Goal: Task Accomplishment & Management: Use online tool/utility

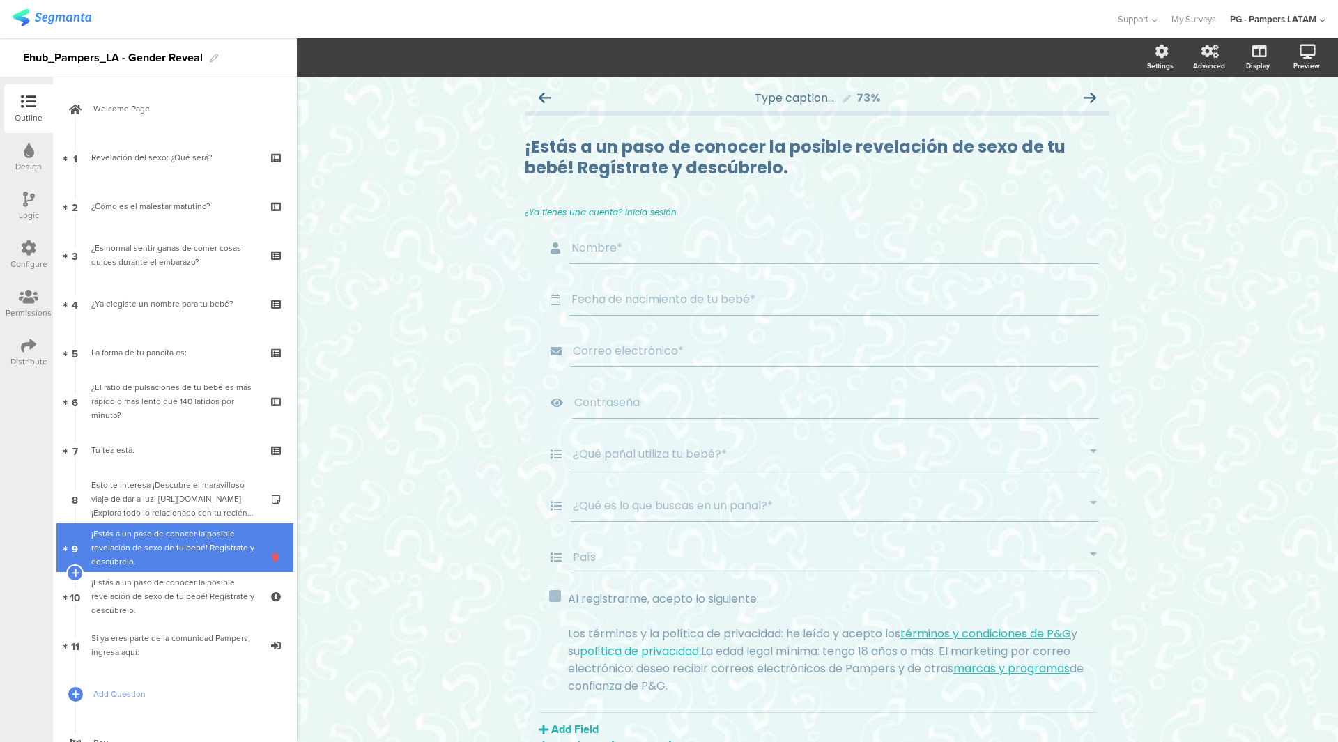
scroll to position [105, 0]
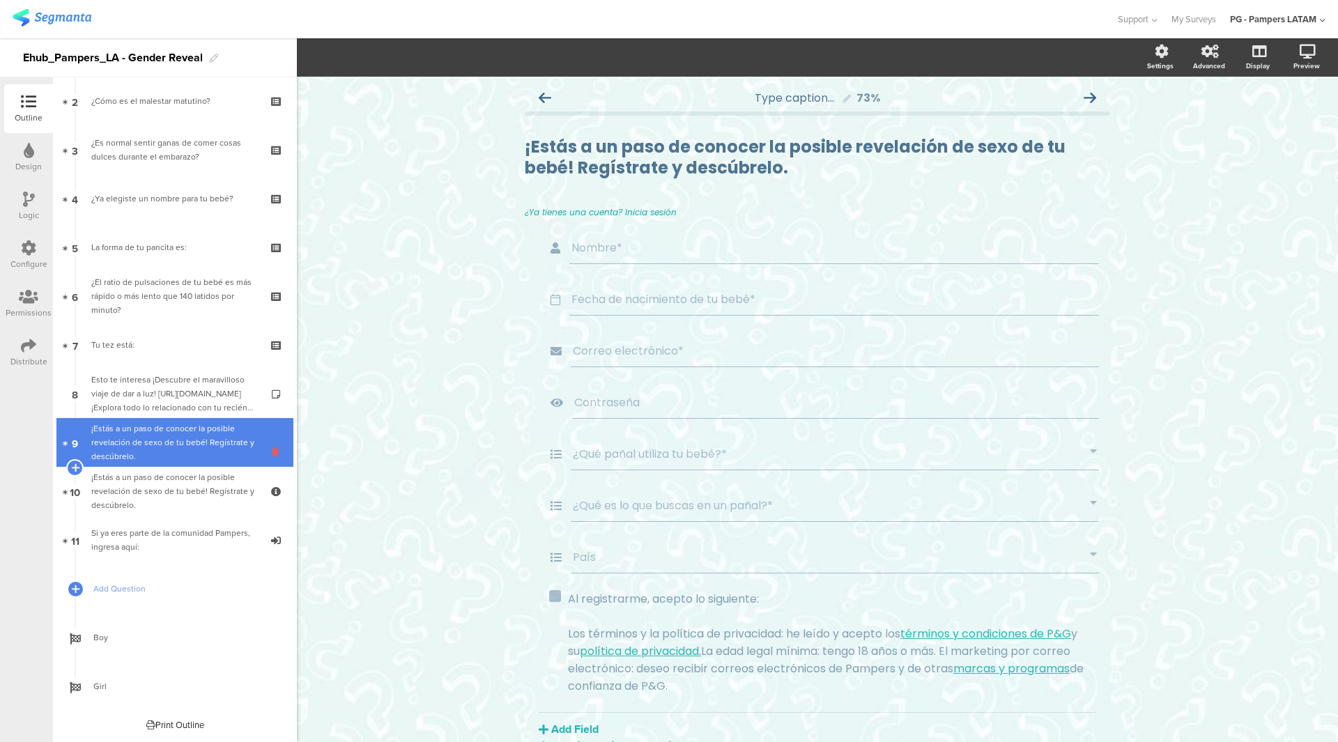
click at [272, 453] on icon at bounding box center [278, 451] width 12 height 13
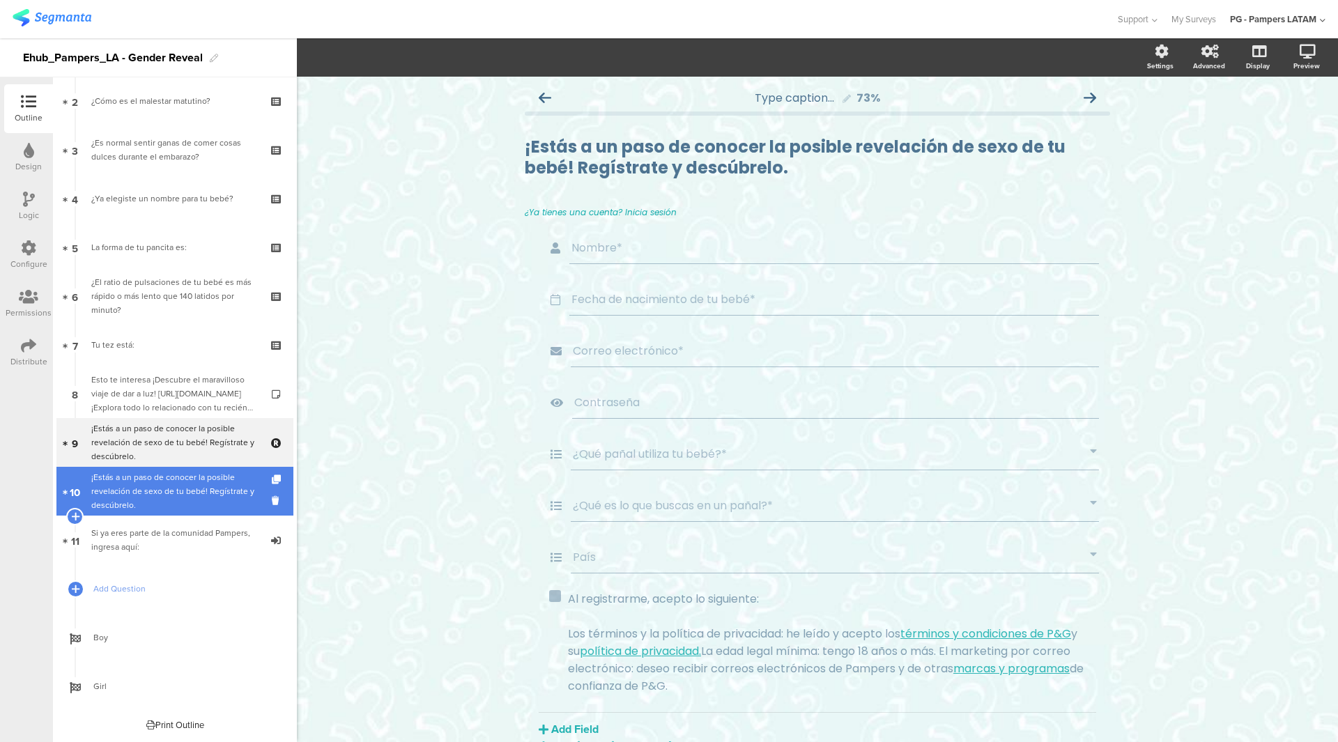
click at [202, 494] on div "¡Estás a un paso de conocer la posible revelación de sexo de tu bebé! Regístrat…" at bounding box center [174, 491] width 167 height 42
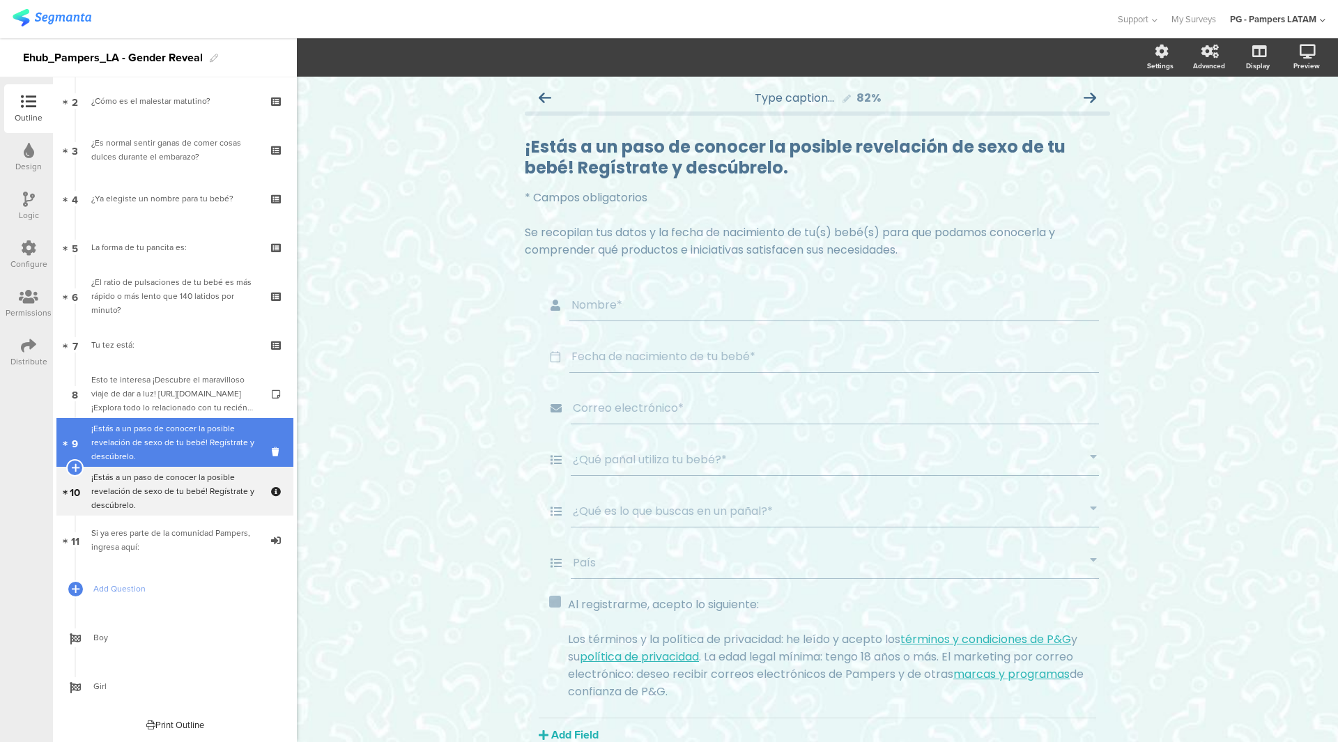
click at [204, 456] on div "¡Estás a un paso de conocer la posible revelación de sexo de tu bebé! Regístrat…" at bounding box center [174, 443] width 167 height 42
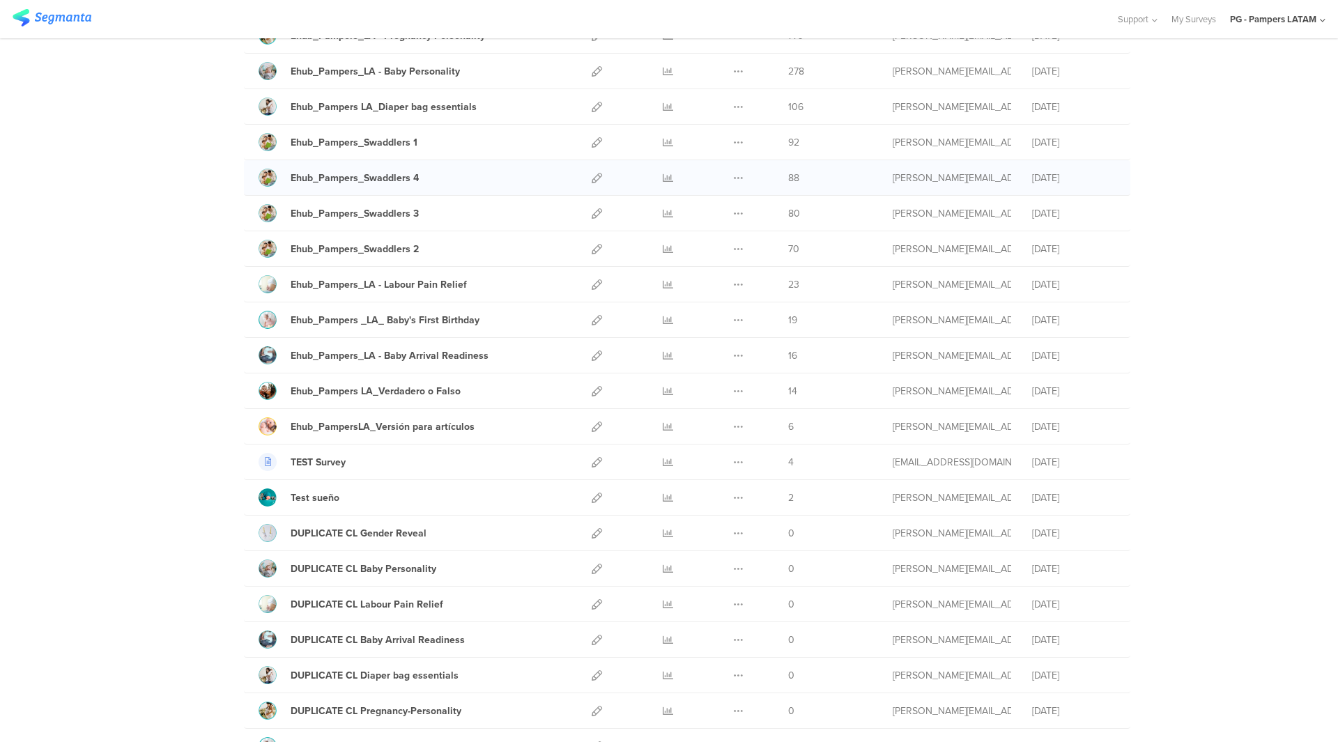
scroll to position [349, 0]
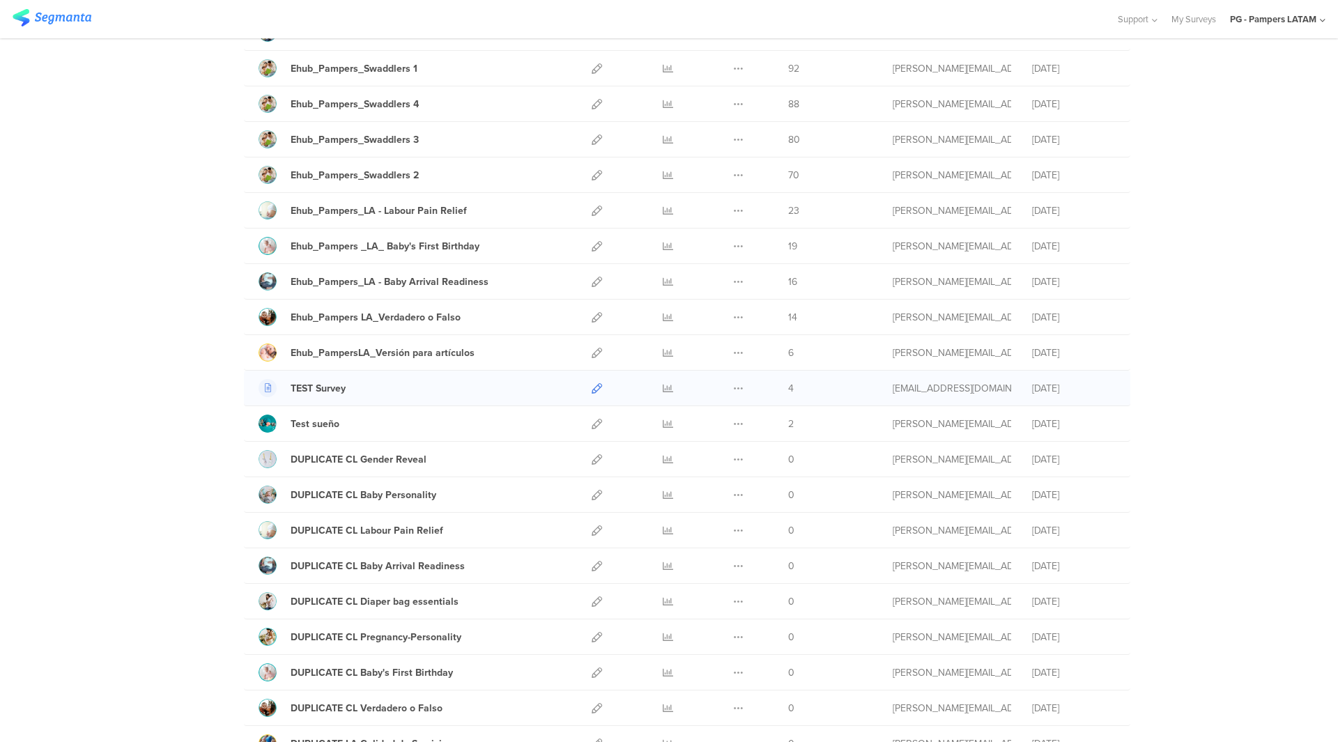
click at [592, 385] on icon at bounding box center [597, 388] width 10 height 10
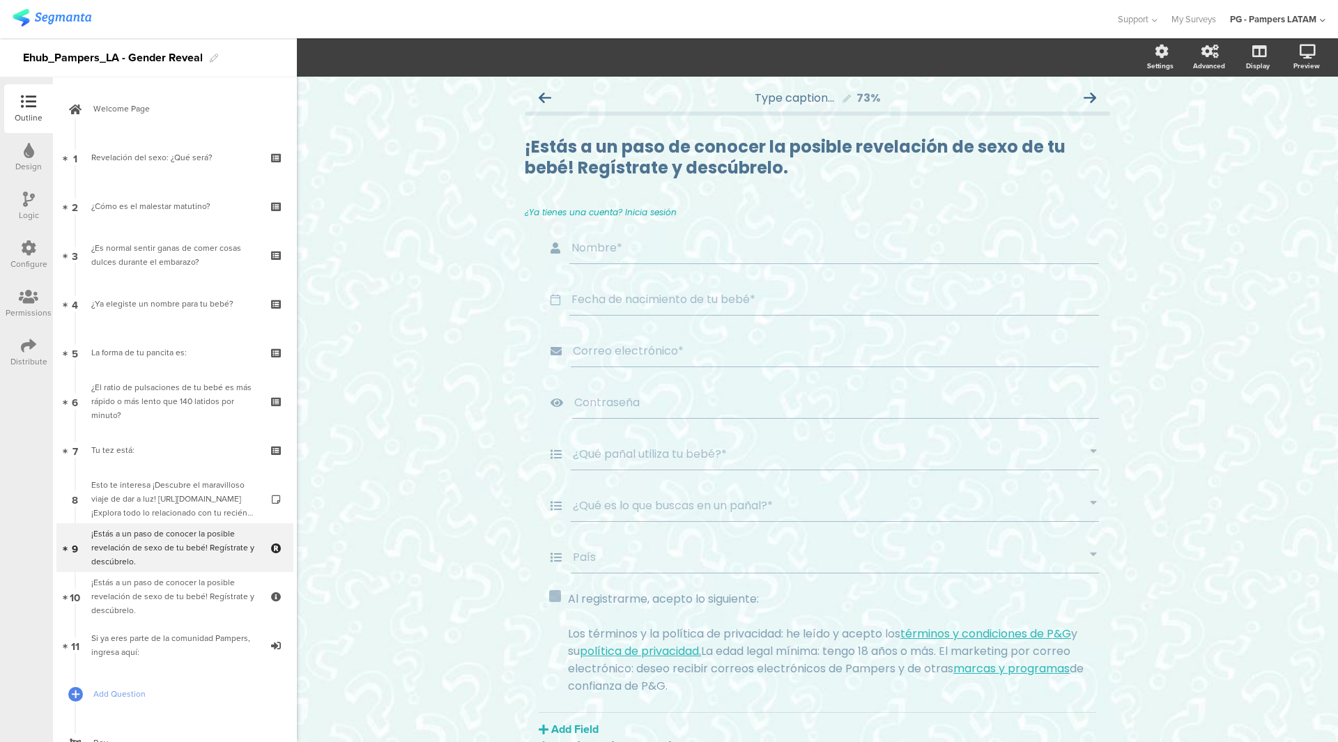
scroll to position [105, 0]
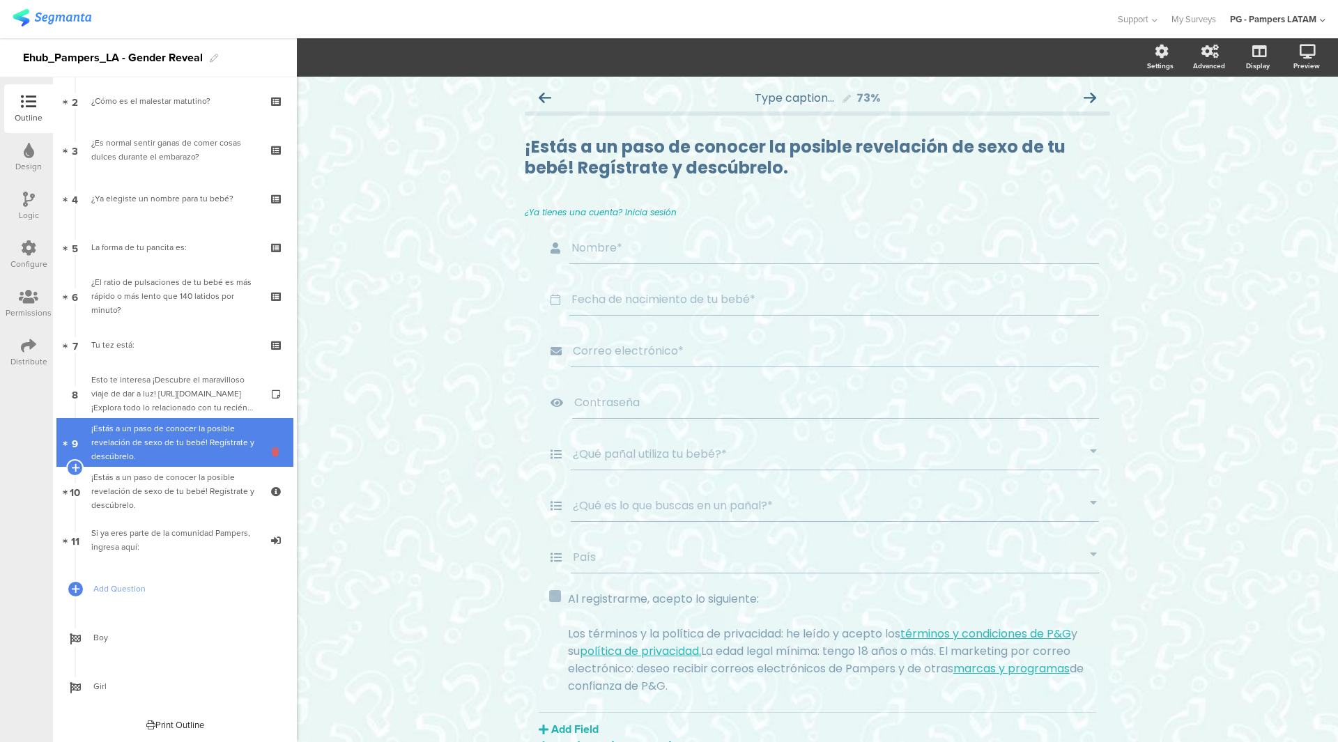
click at [272, 452] on icon at bounding box center [278, 451] width 12 height 13
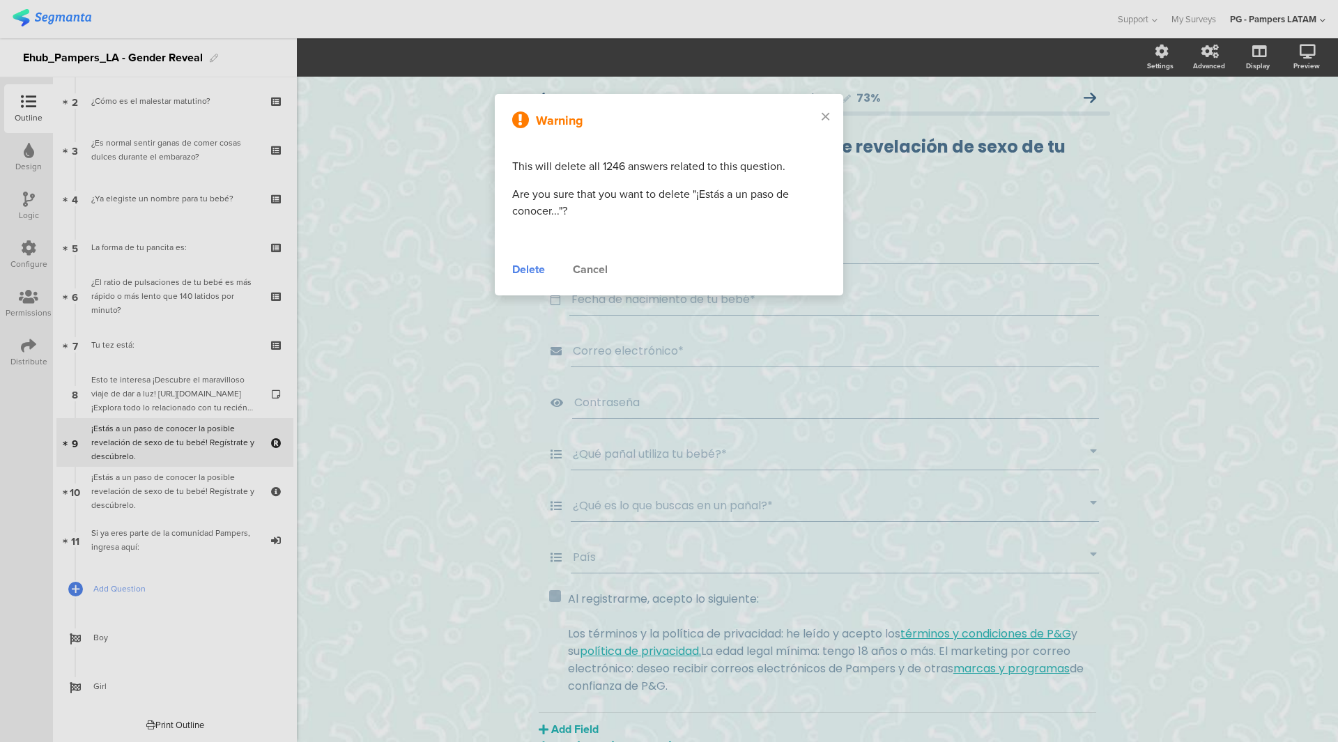
click at [528, 272] on div "Delete" at bounding box center [528, 269] width 33 height 17
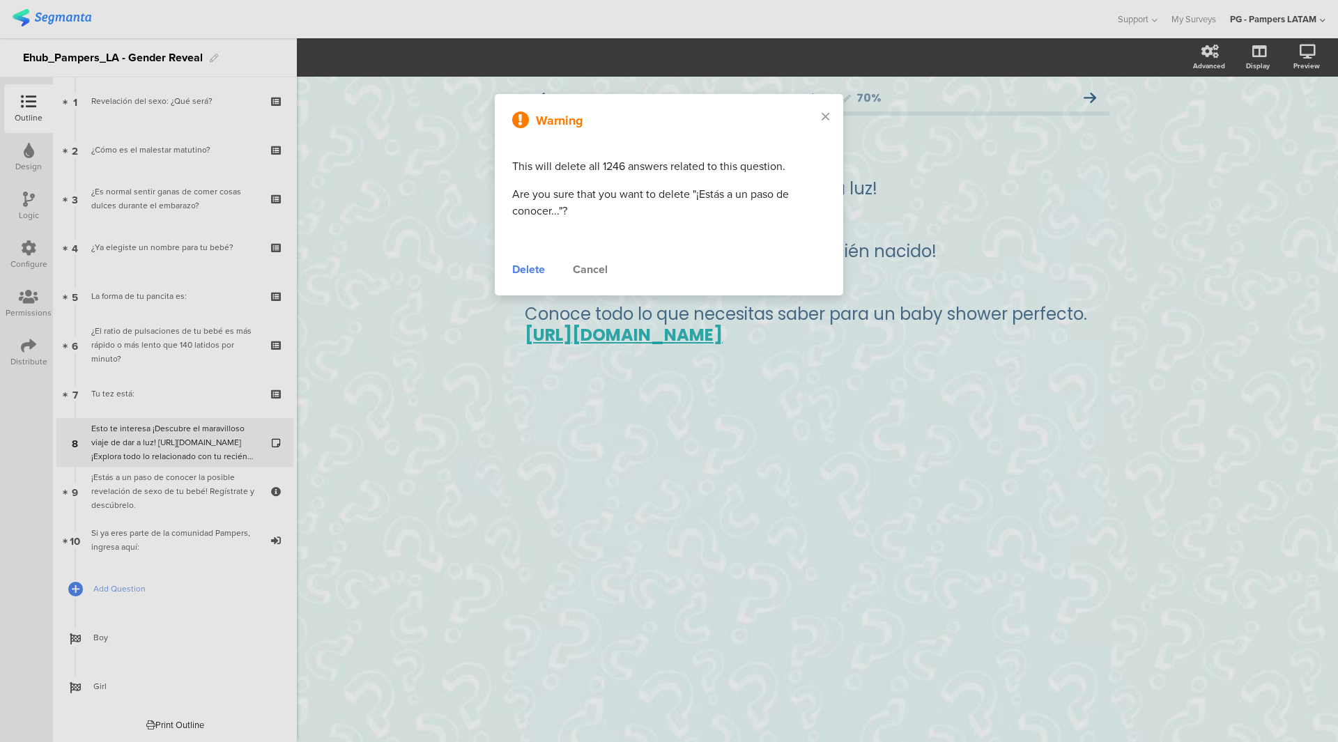
scroll to position [56, 0]
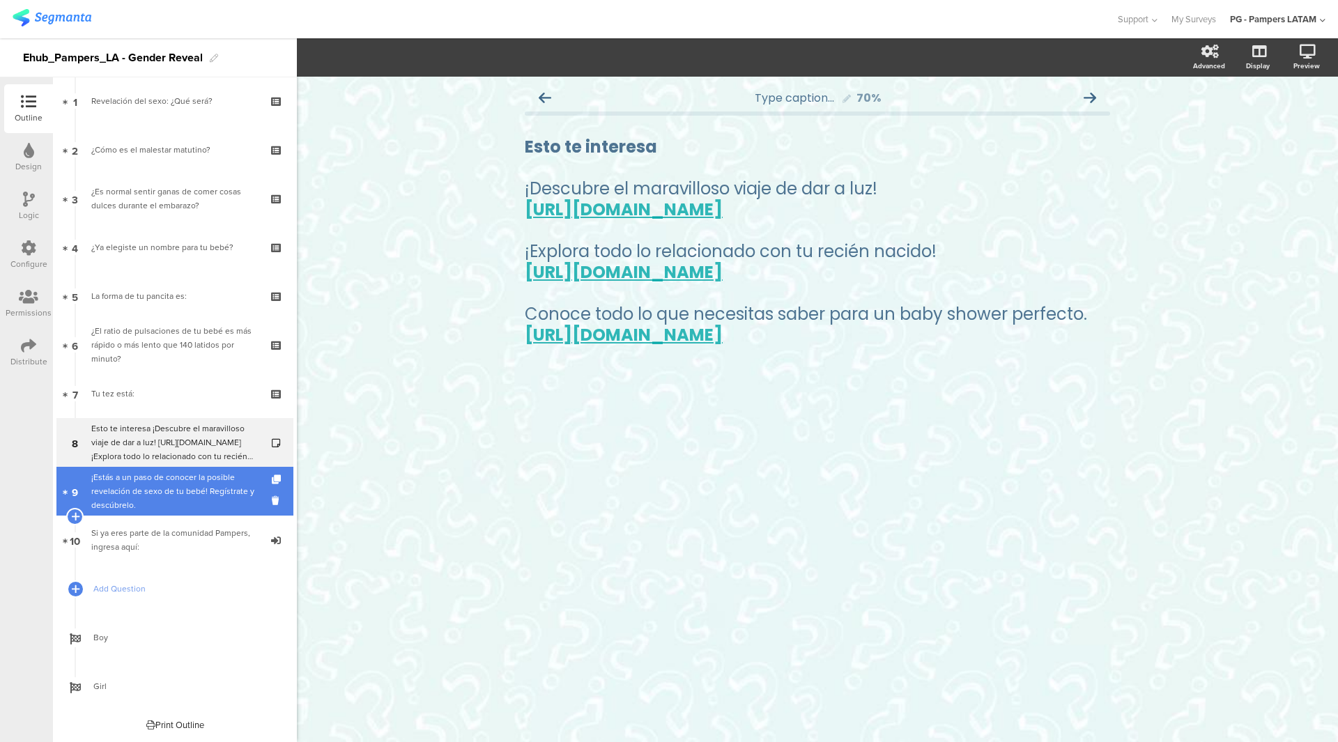
click at [159, 491] on div "¡Estás a un paso de conocer la posible revelación de sexo de tu bebé! Regístrat…" at bounding box center [174, 491] width 167 height 42
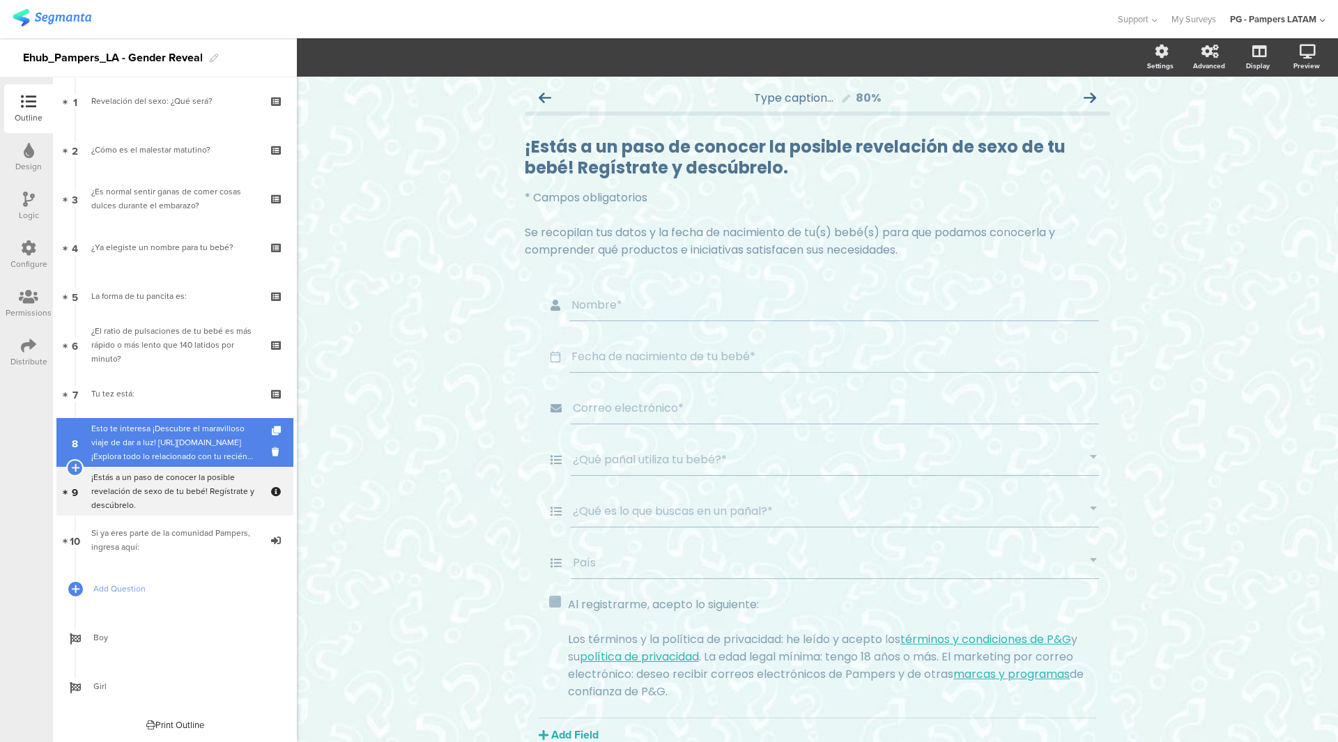
click at [171, 451] on div "Esto te interesa ¡Descubre el maravilloso viaje de dar a luz! https://www.pampe…" at bounding box center [174, 443] width 167 height 42
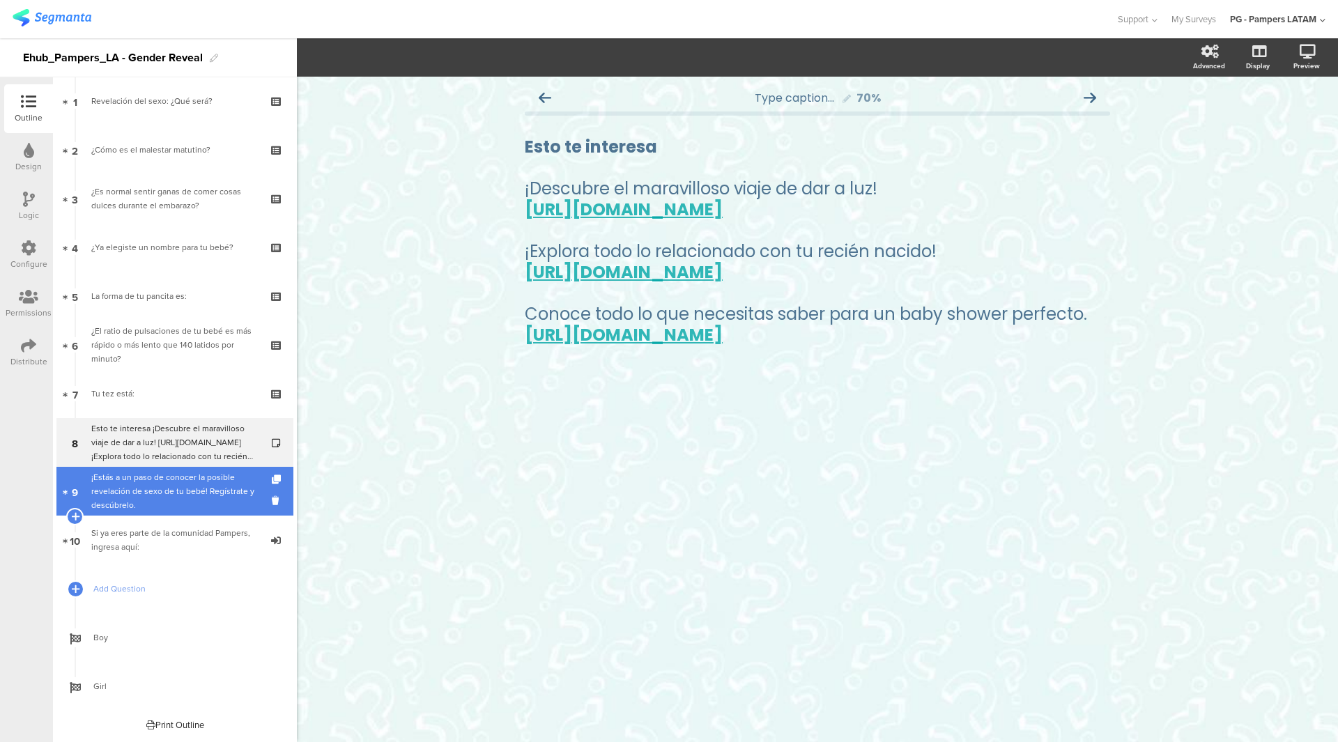
click at [171, 489] on div "¡Estás a un paso de conocer la posible revelación de sexo de tu bebé! Regístrat…" at bounding box center [174, 491] width 167 height 42
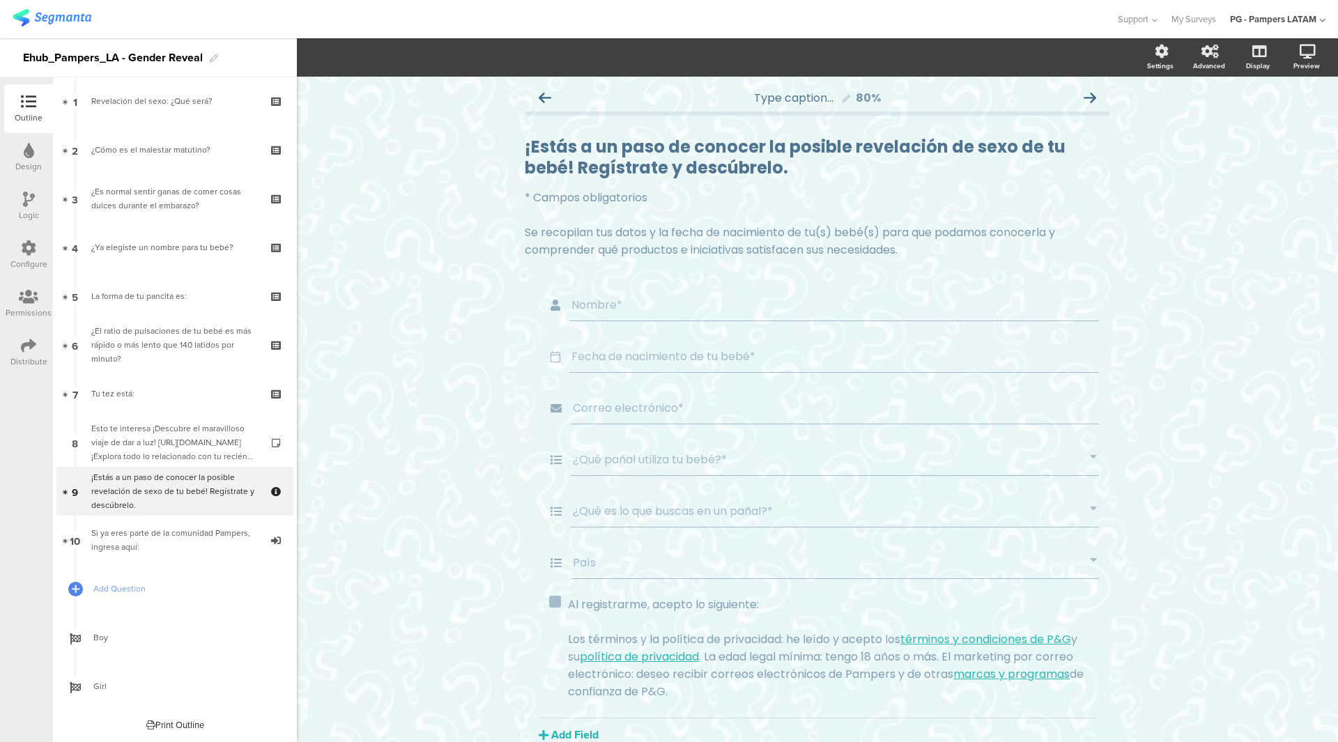
click at [33, 263] on div "Configure" at bounding box center [28, 264] width 37 height 13
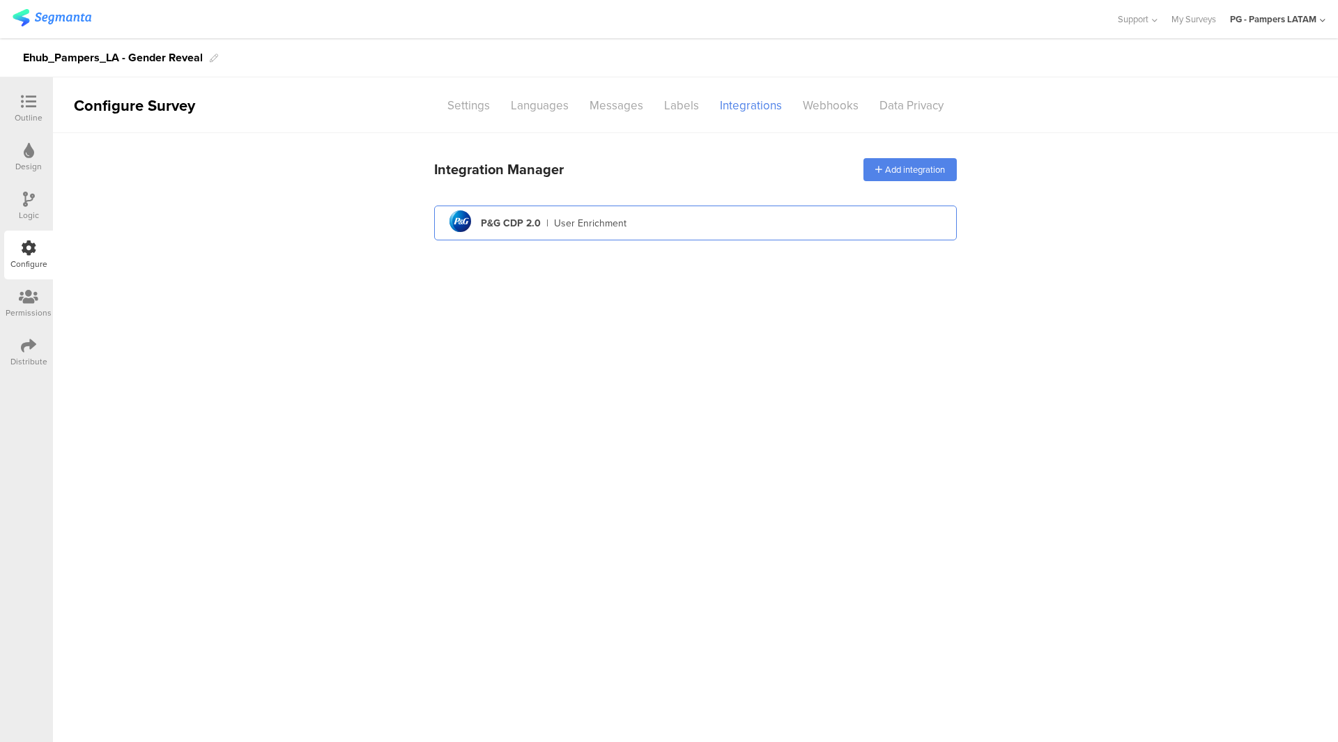
click at [695, 220] on div "pg logo P&G CDP 2.0 | User Enrichment" at bounding box center [695, 223] width 500 height 34
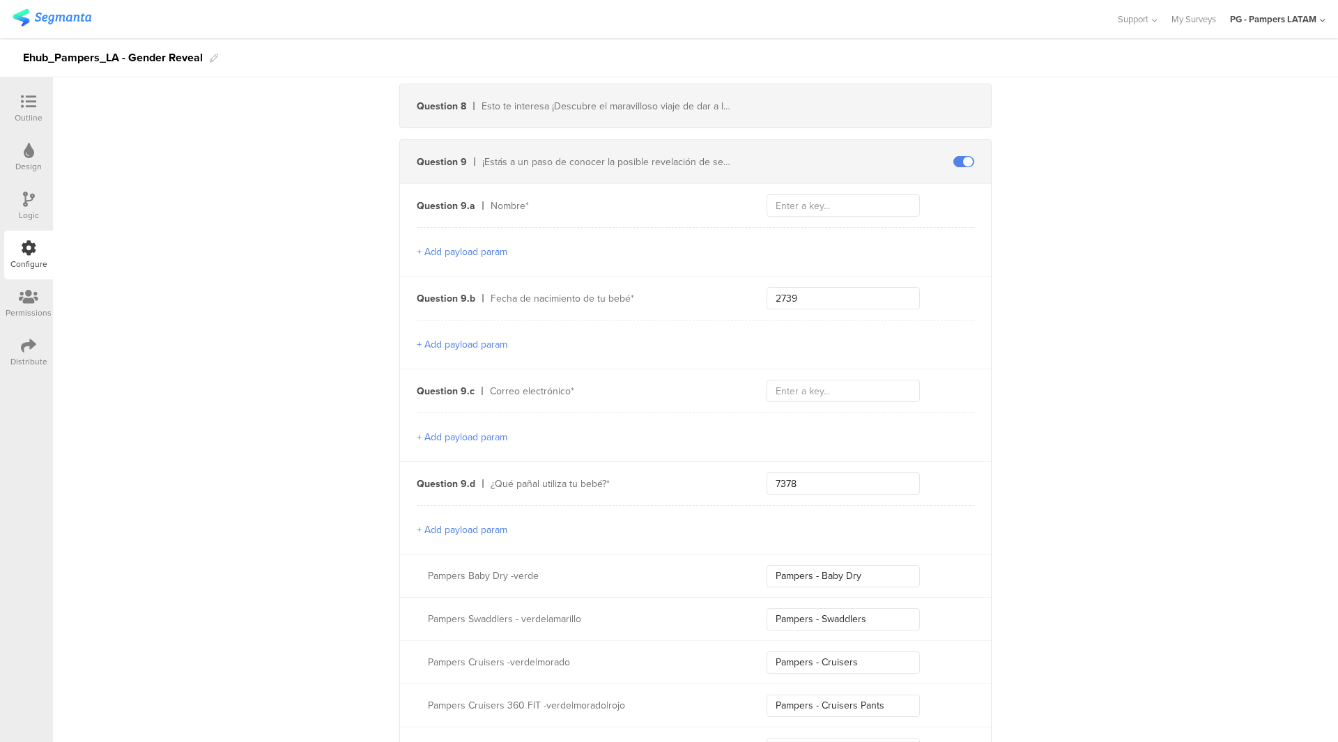
scroll to position [1394, 0]
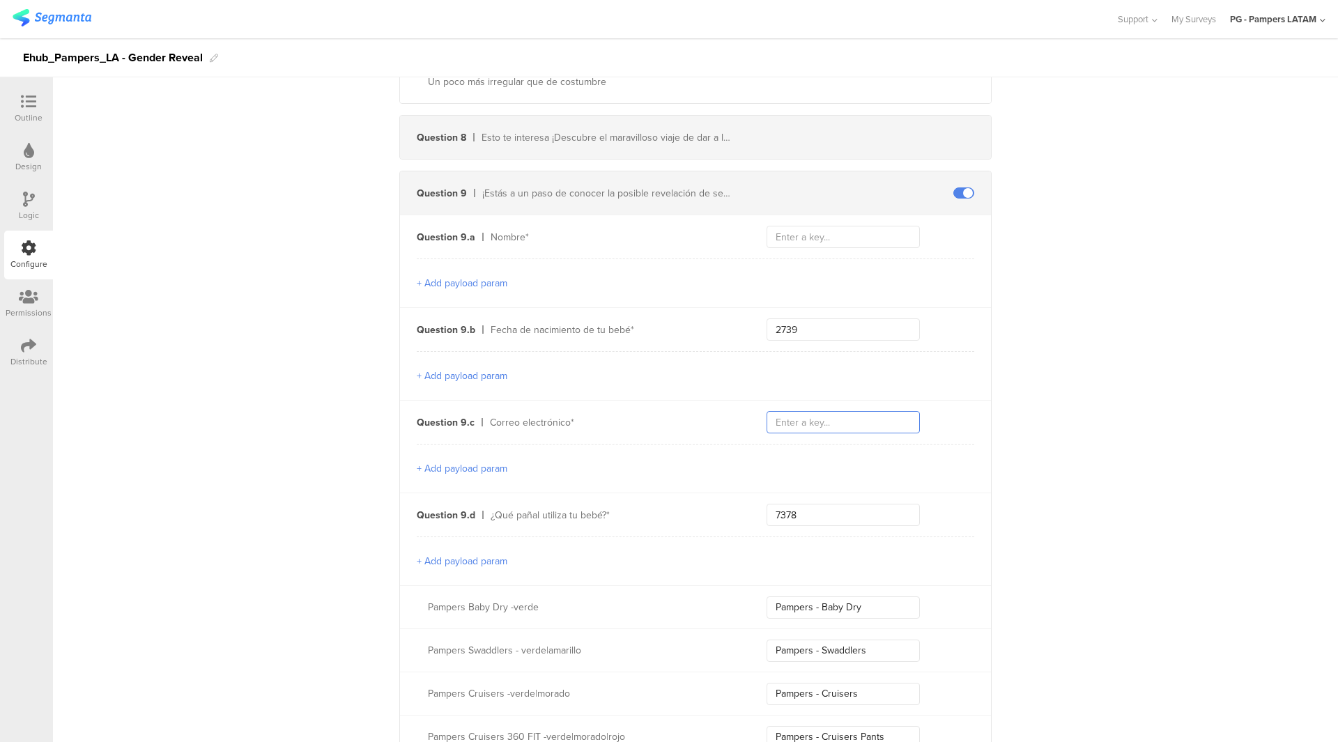
click at [785, 411] on input "text" at bounding box center [843, 422] width 153 height 22
paste input "email"
type input "email"
click at [898, 240] on input "text" at bounding box center [843, 237] width 153 height 22
paste input "firstName"
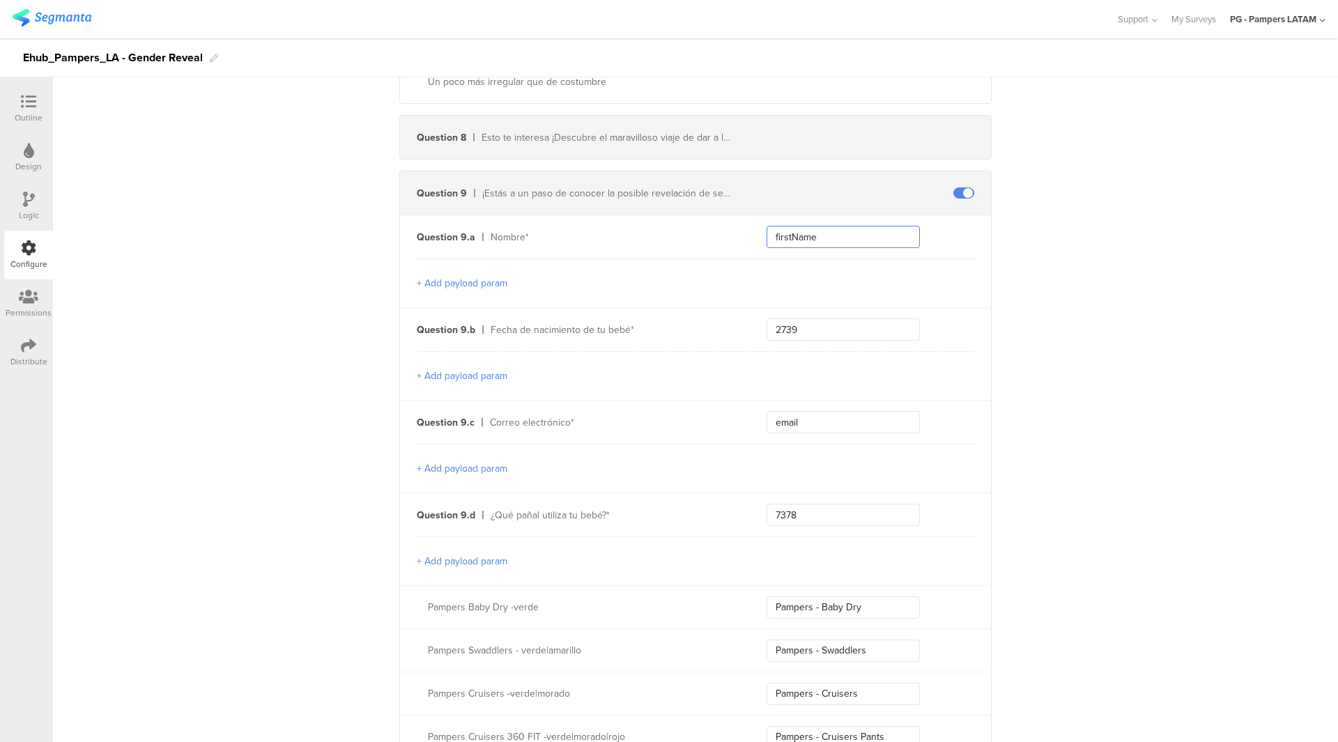
type input "firstName"
click at [1042, 277] on div "Send data at the end Static traits Key sourceId Value 11619 Key marketingProgra…" at bounding box center [695, 662] width 1285 height 3847
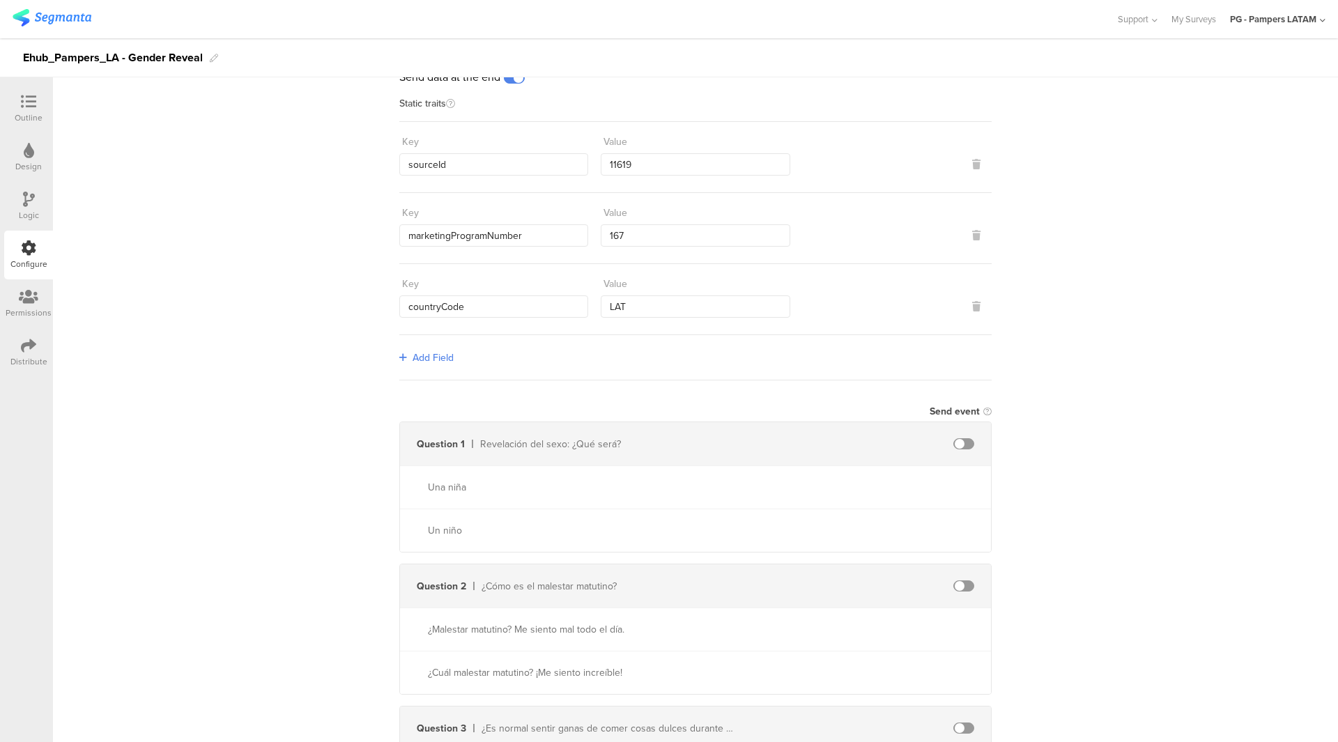
scroll to position [0, 0]
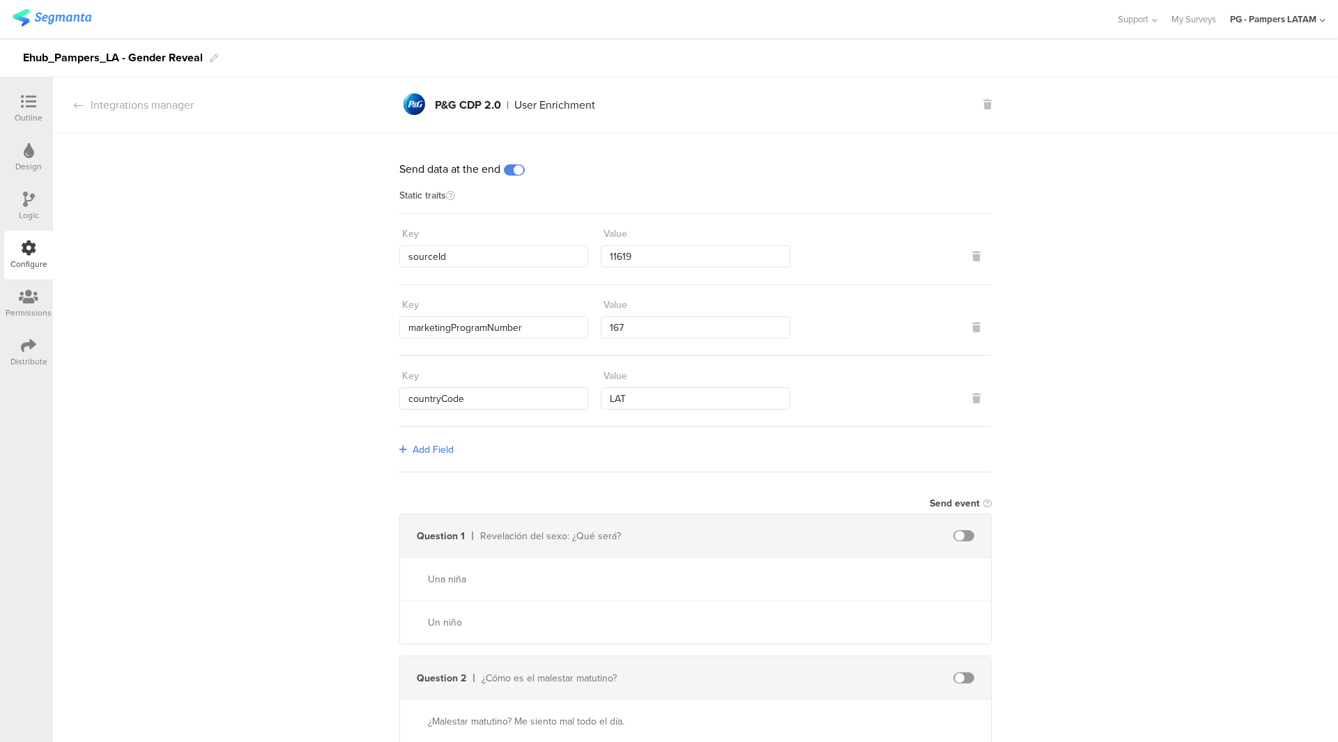
click at [34, 112] on div "Outline" at bounding box center [29, 118] width 28 height 13
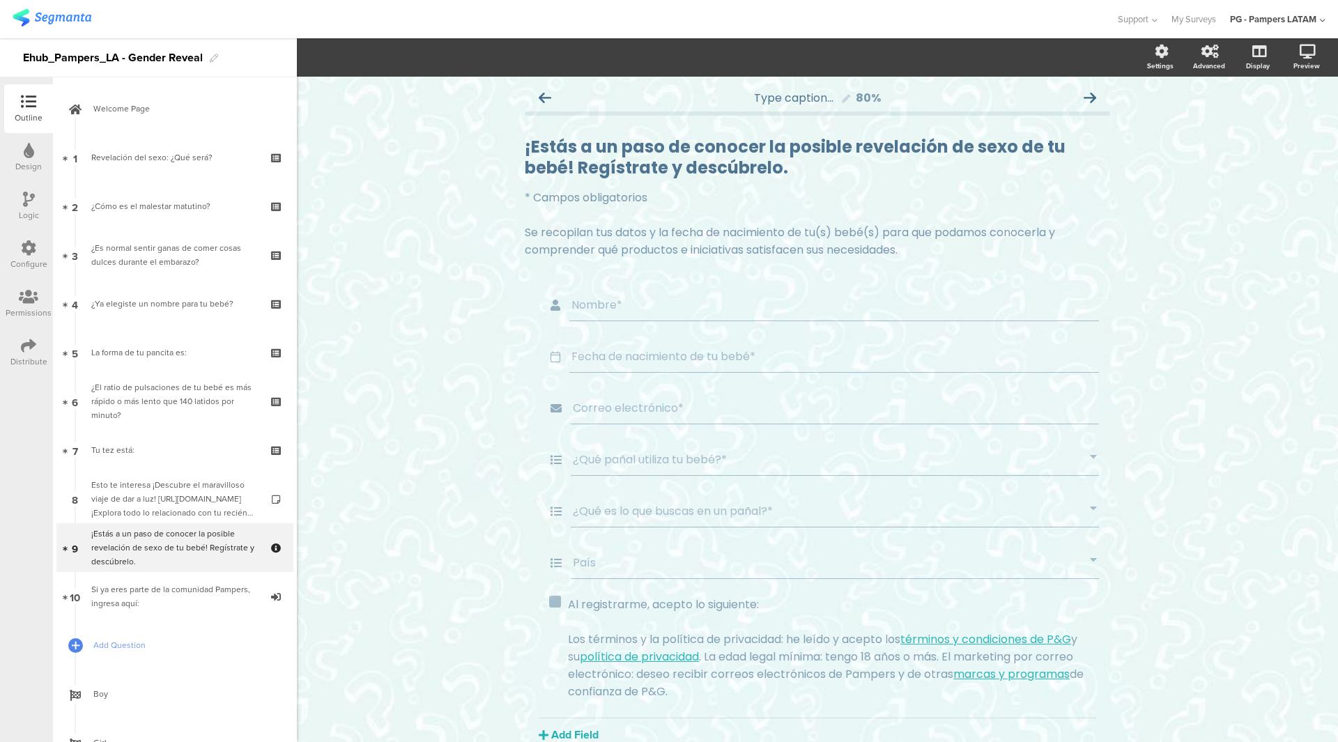
scroll to position [56, 0]
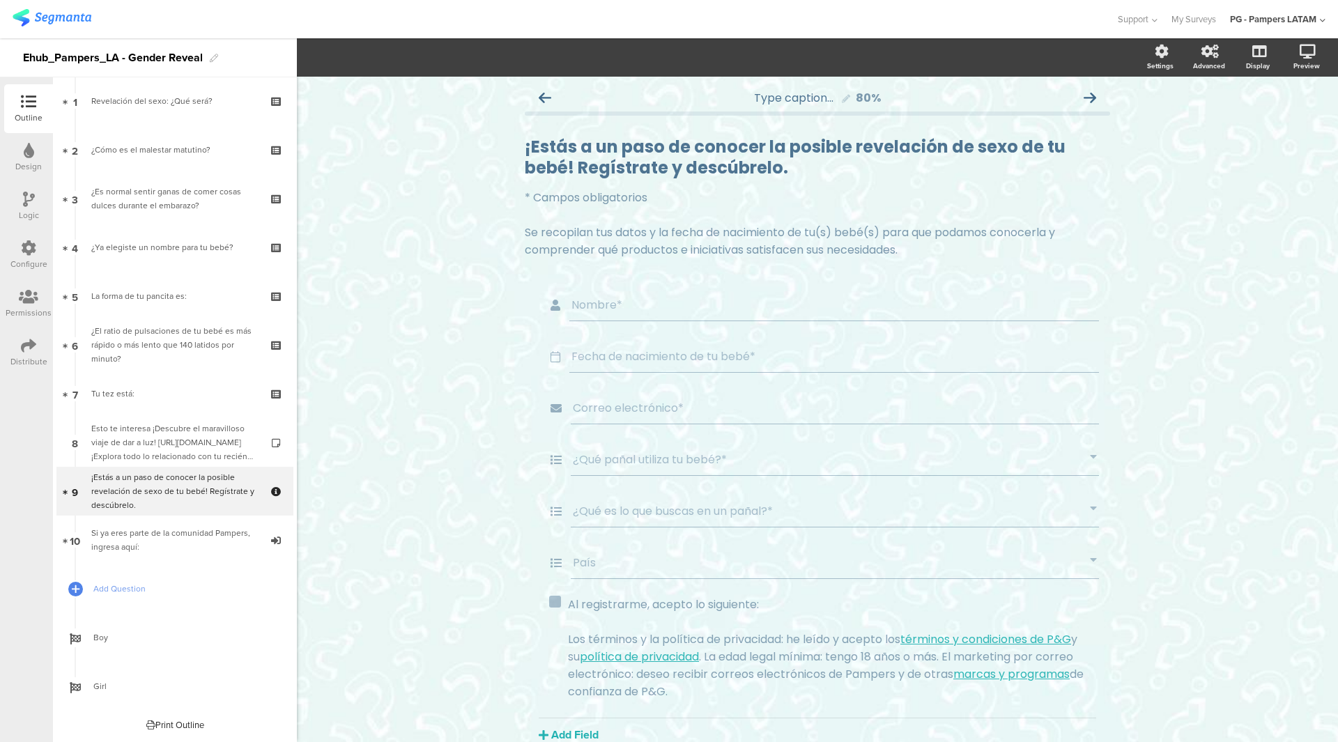
click at [28, 342] on icon at bounding box center [28, 345] width 15 height 15
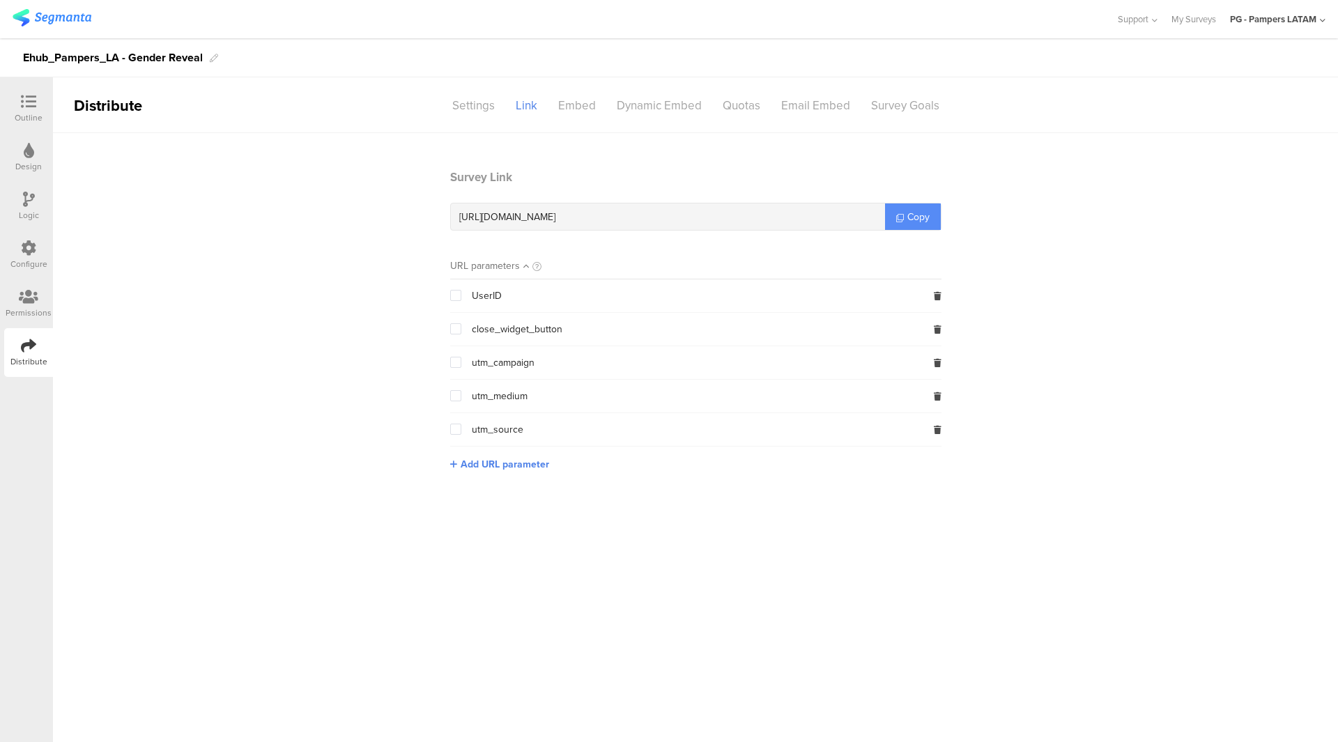
click at [903, 214] on icon at bounding box center [900, 218] width 8 height 8
click at [942, 226] on section "Survey Link https://pgsurveys.segmanta.com/o615c2 Copy URL parameters UserID cl…" at bounding box center [695, 331] width 519 height 324
click at [933, 217] on link "Copy" at bounding box center [913, 217] width 56 height 26
click at [29, 105] on icon at bounding box center [28, 101] width 15 height 15
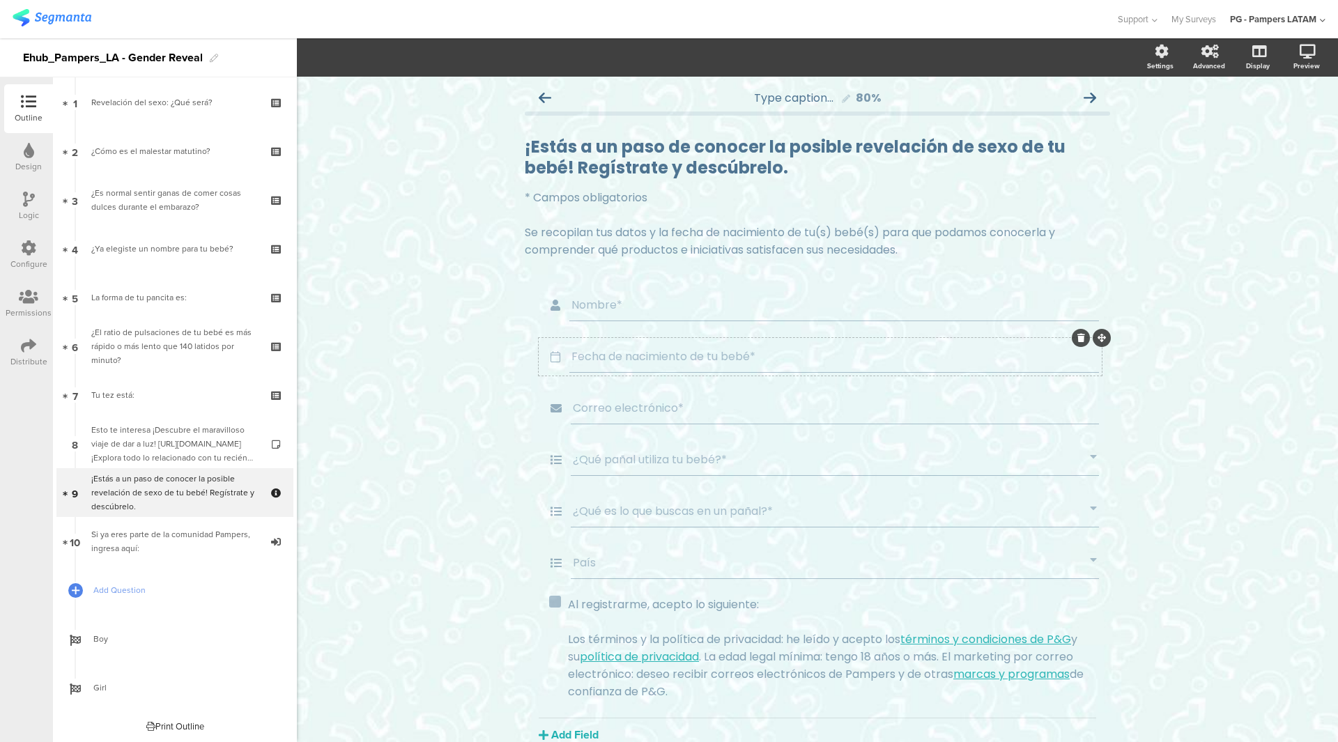
scroll to position [56, 0]
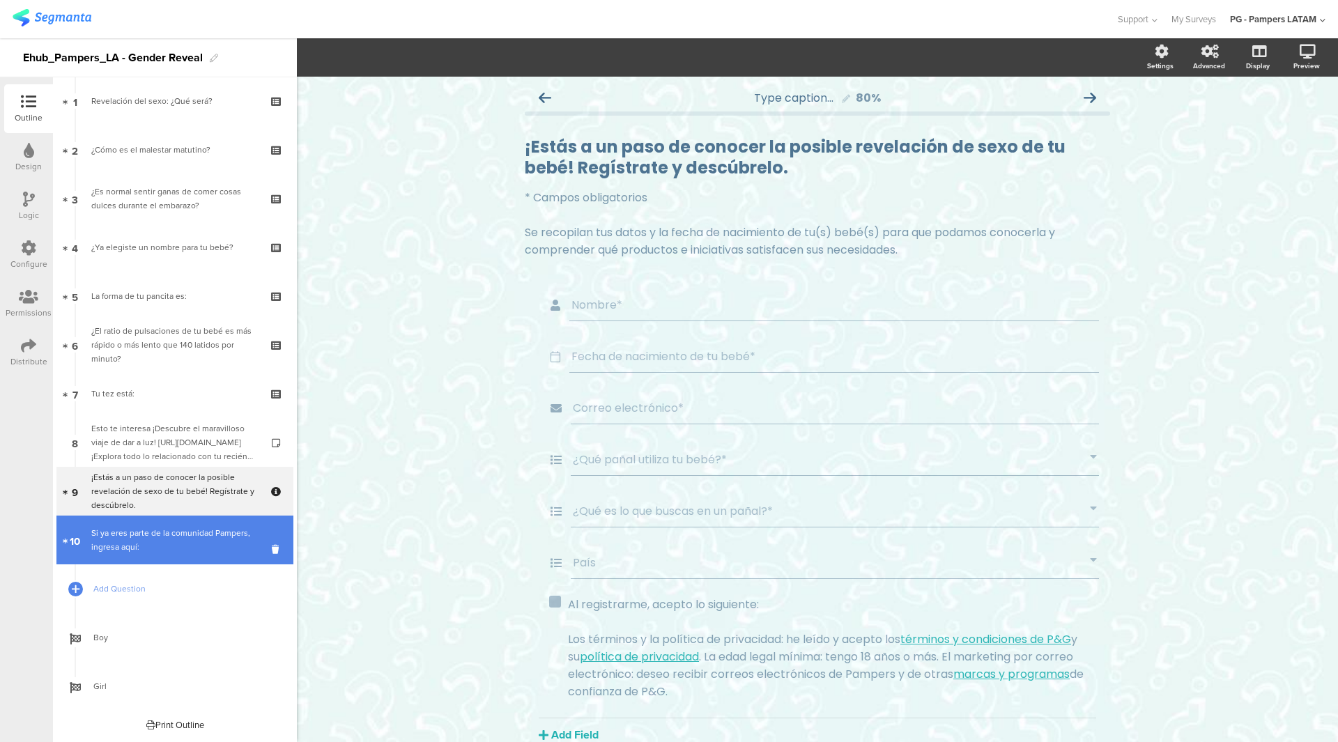
click at [168, 543] on div "Si ya eres parte de la comunidad Pampers, ingresa aquí:" at bounding box center [174, 540] width 167 height 28
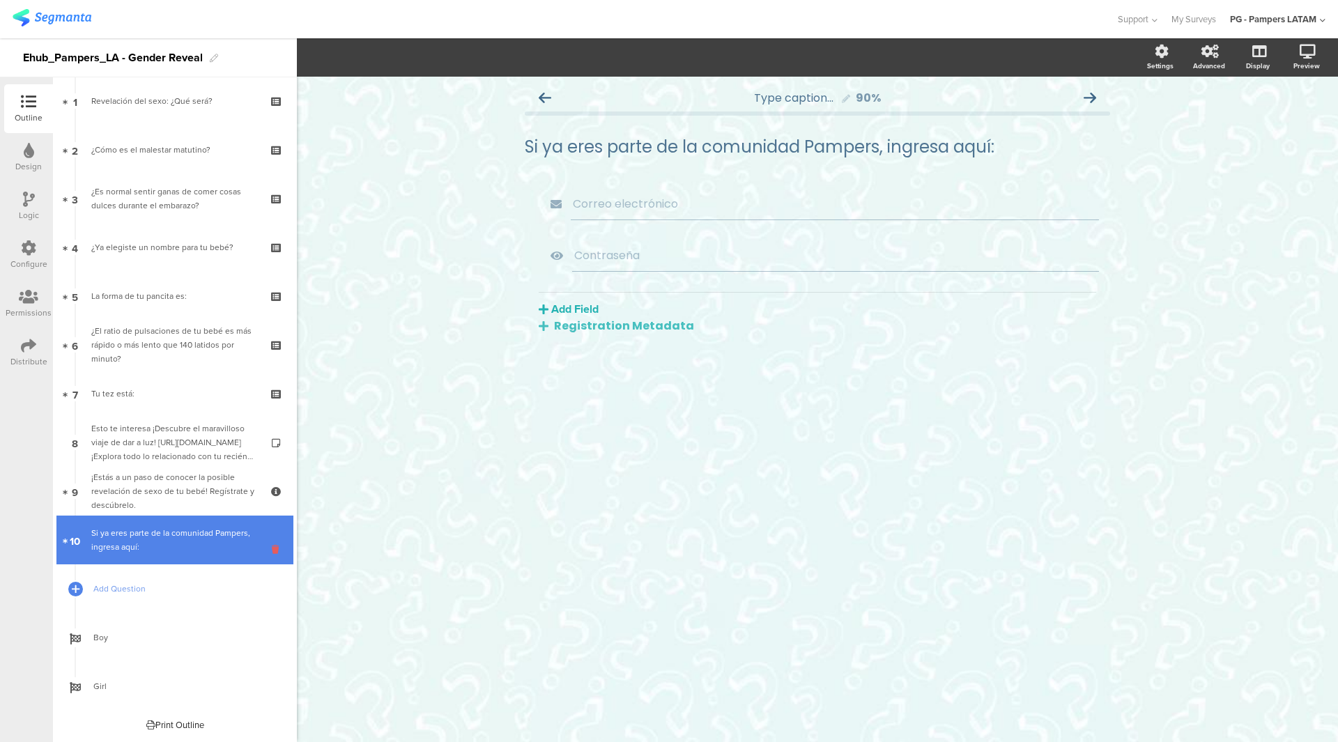
click at [272, 545] on icon at bounding box center [278, 549] width 12 height 13
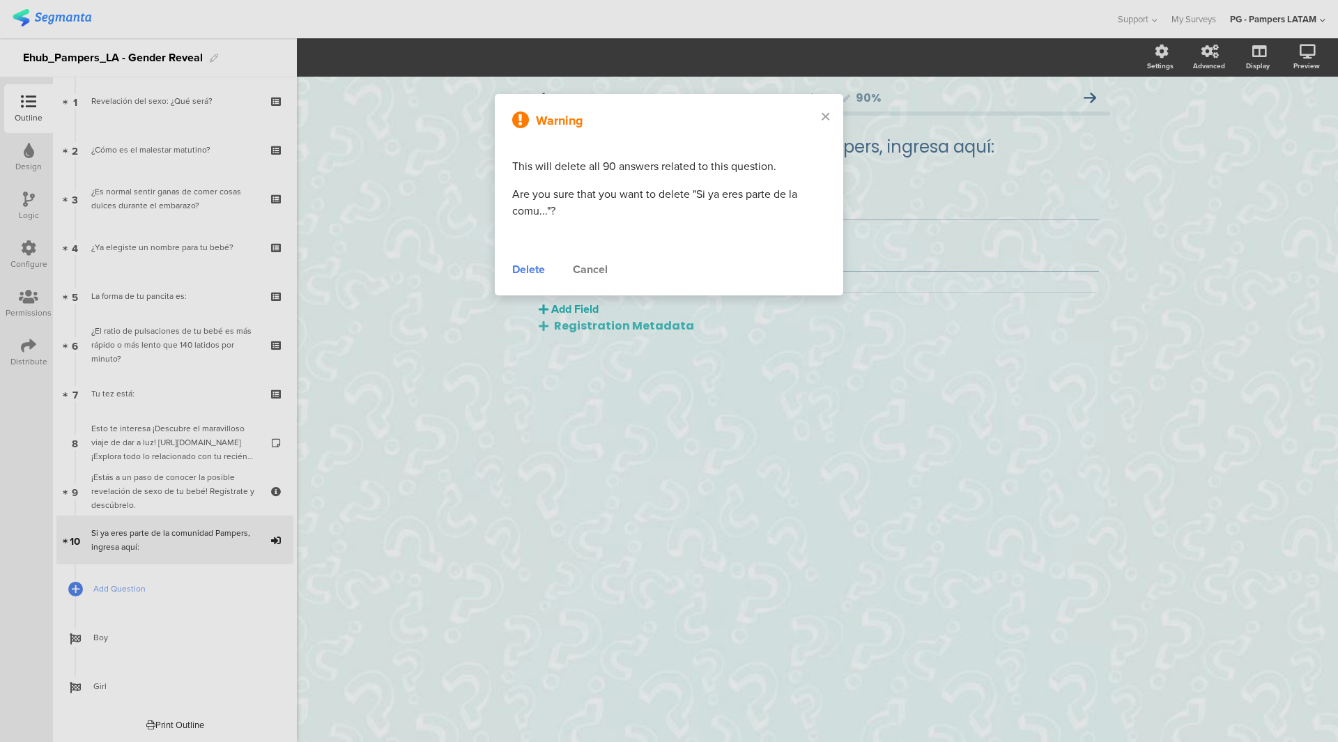
click at [530, 268] on div "Delete" at bounding box center [528, 269] width 33 height 17
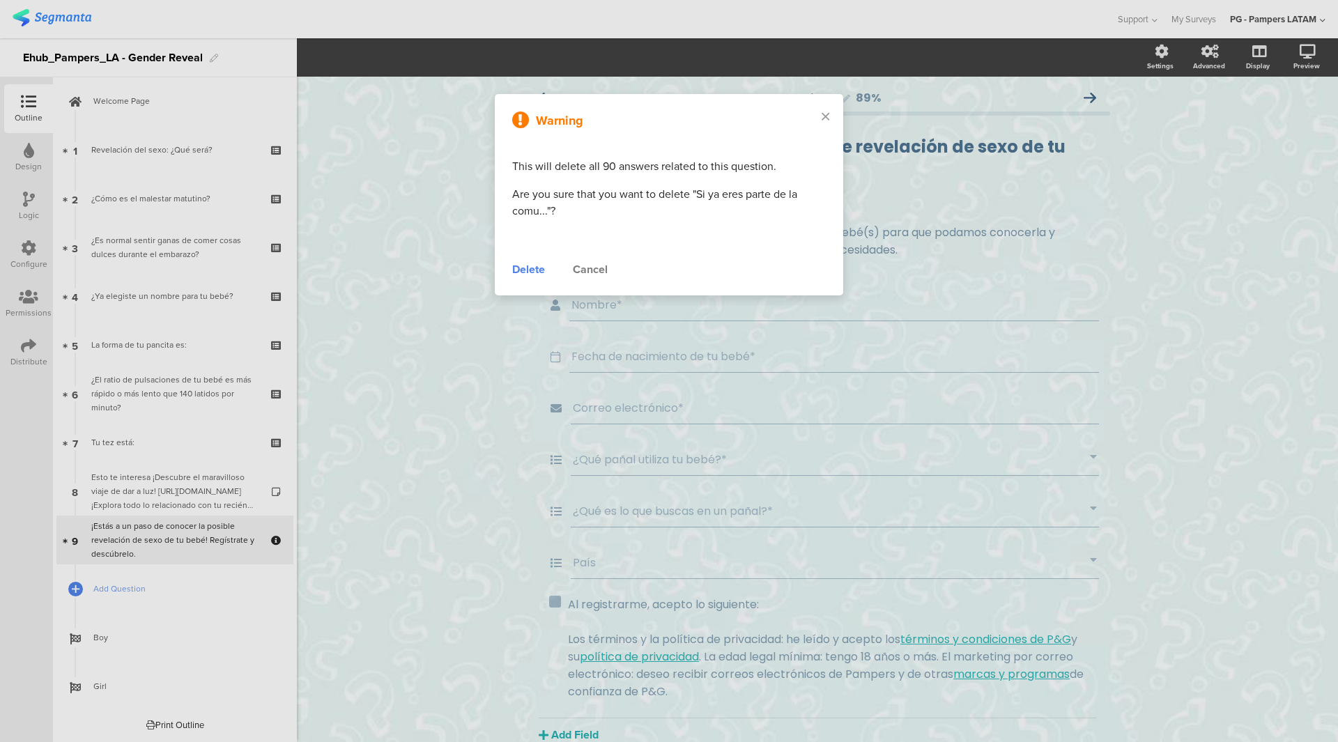
scroll to position [8, 0]
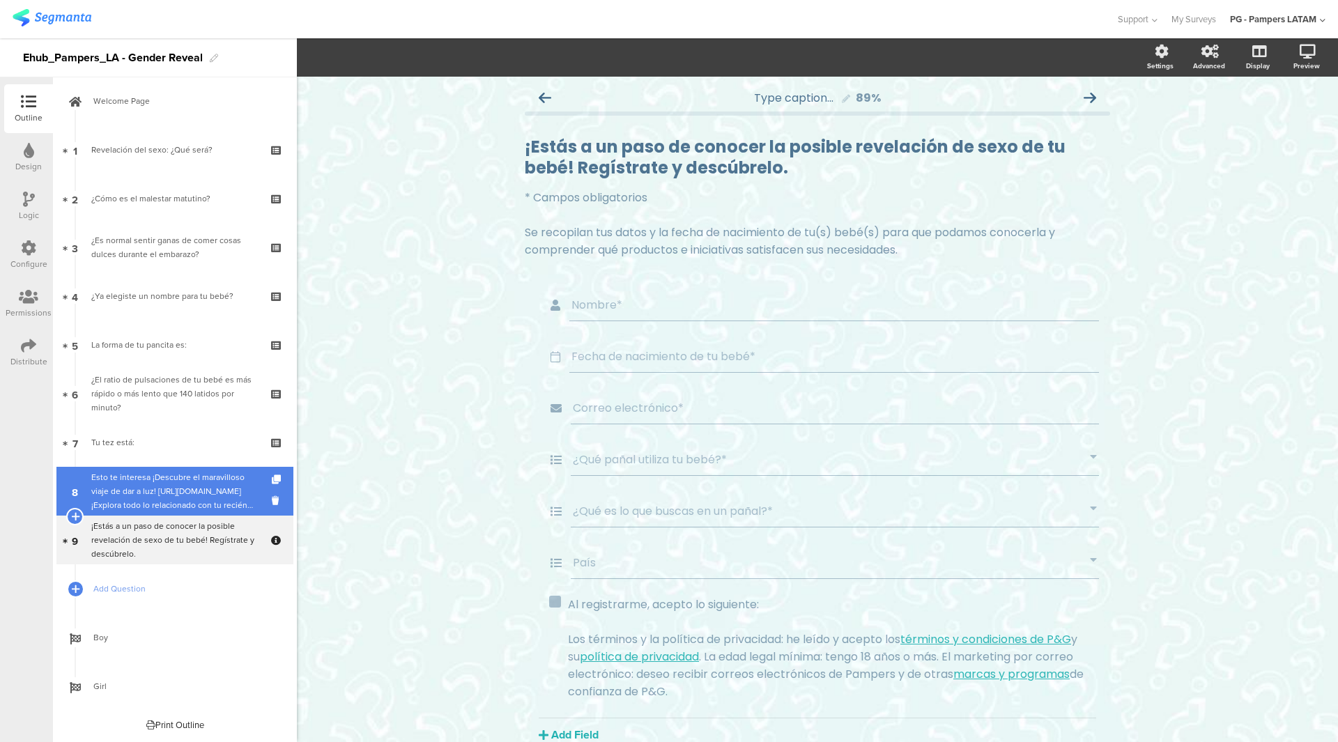
click at [203, 504] on div "Esto te interesa ¡Descubre el maravilloso viaje de dar a luz! https://www.pampe…" at bounding box center [174, 491] width 167 height 42
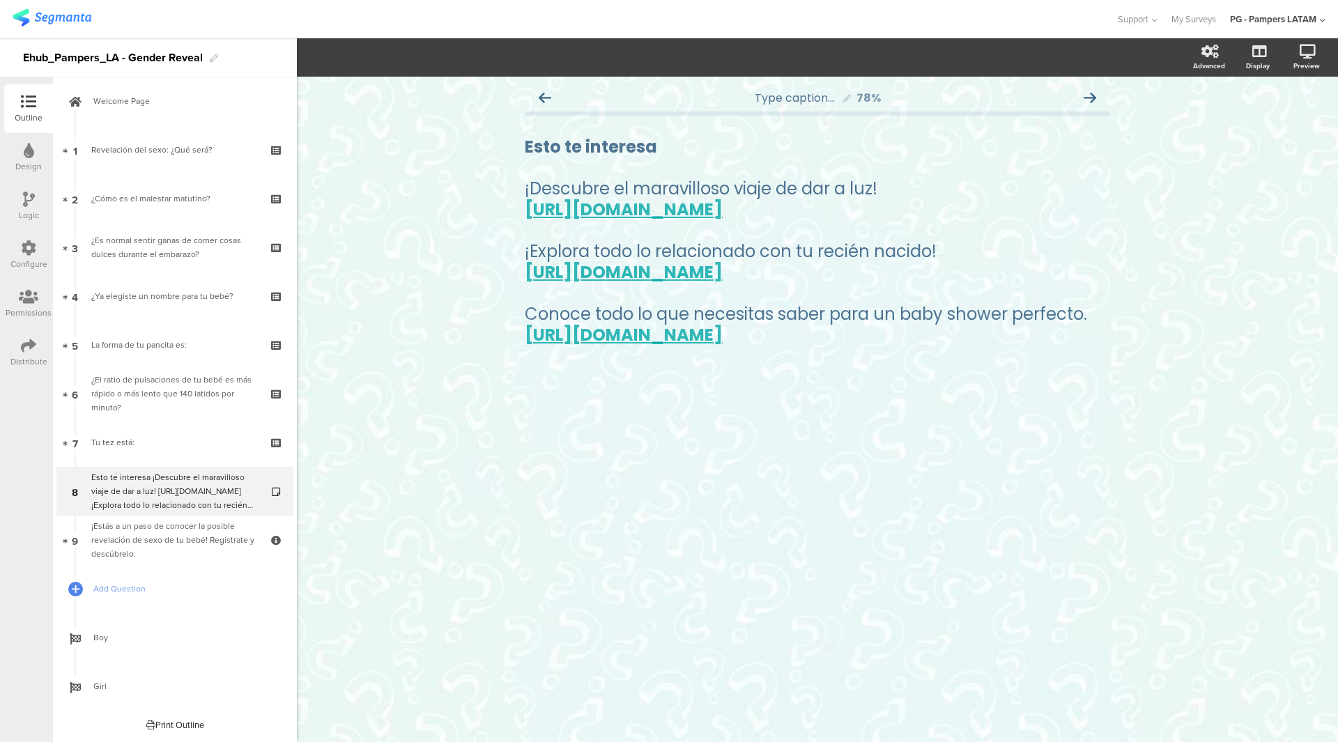
click at [29, 266] on div "Configure" at bounding box center [28, 264] width 37 height 13
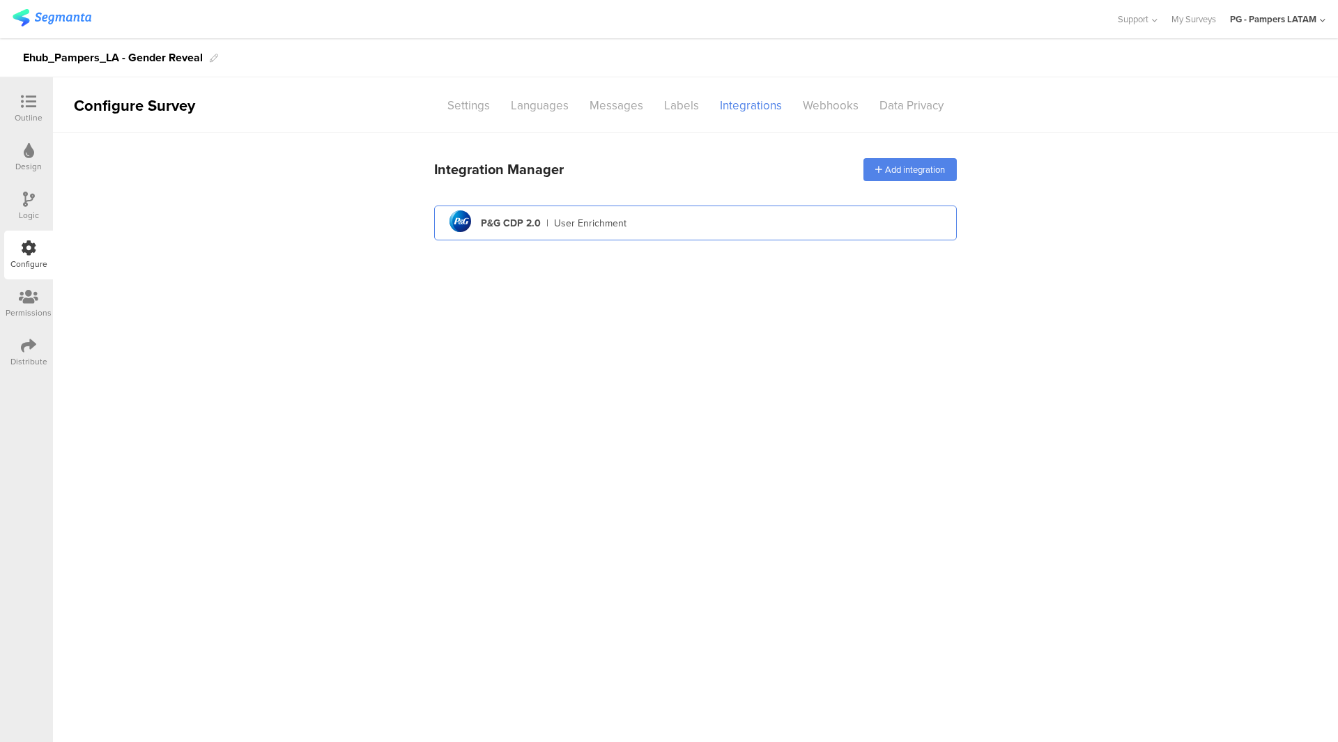
click at [698, 210] on div "pg logo P&G CDP 2.0 | User Enrichment" at bounding box center [695, 223] width 500 height 34
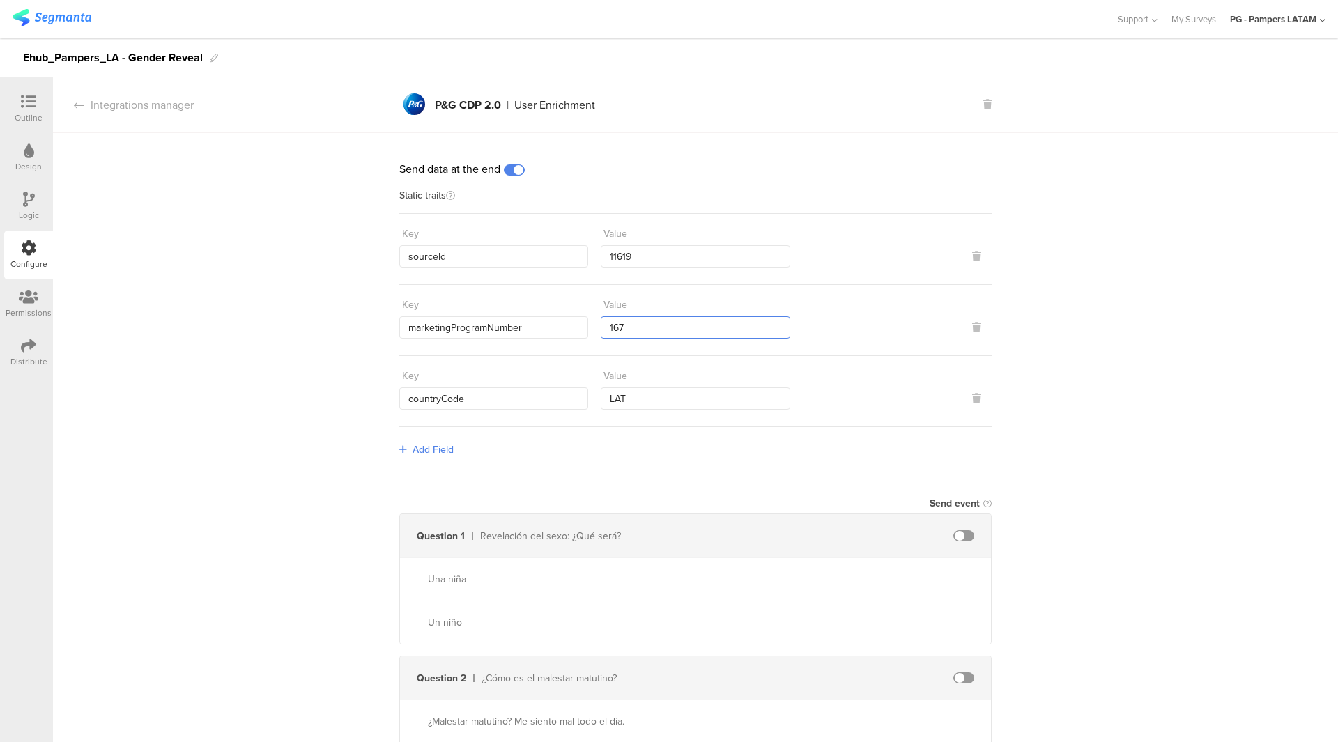
click at [647, 323] on input "167" at bounding box center [695, 327] width 189 height 22
click at [648, 272] on div "Key sourceId Value 11619" at bounding box center [695, 249] width 592 height 71
click at [648, 263] on input "11619" at bounding box center [695, 256] width 189 height 22
click at [648, 261] on input "11619" at bounding box center [695, 256] width 189 height 22
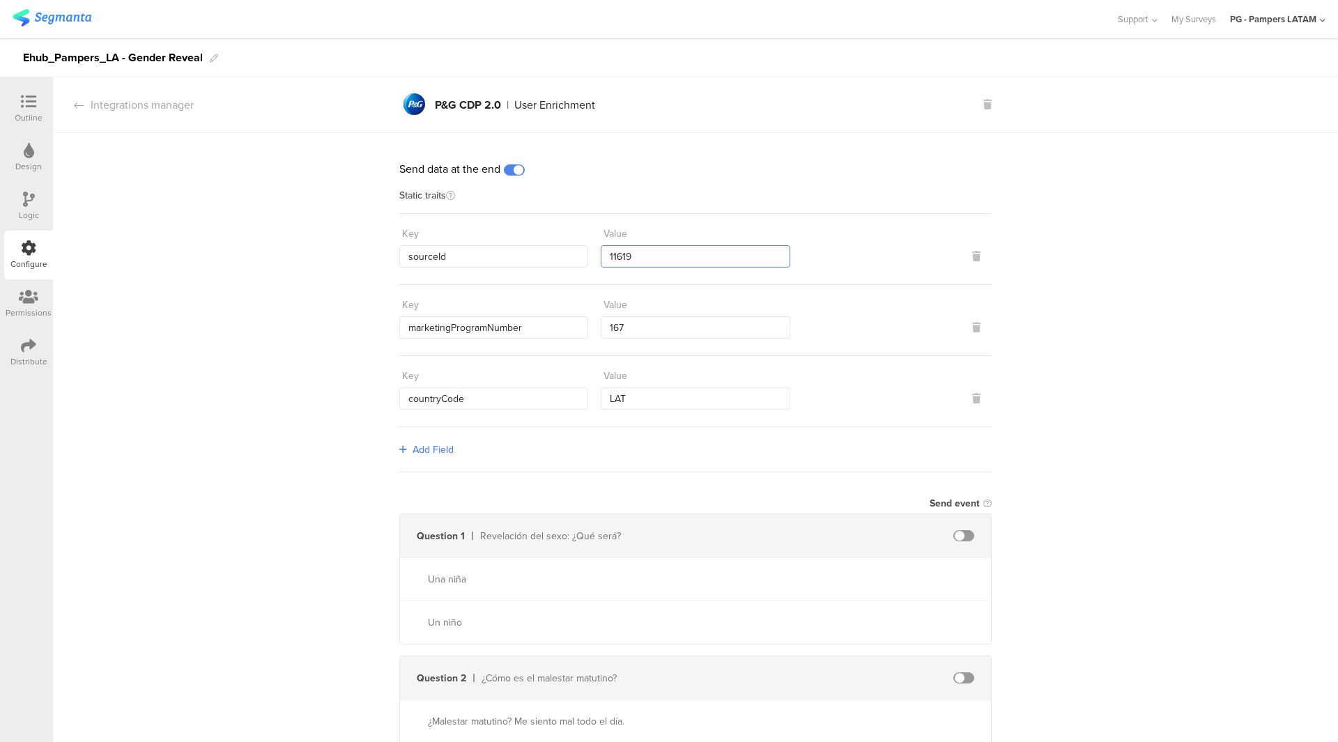
click at [648, 261] on input "11619" at bounding box center [695, 256] width 189 height 22
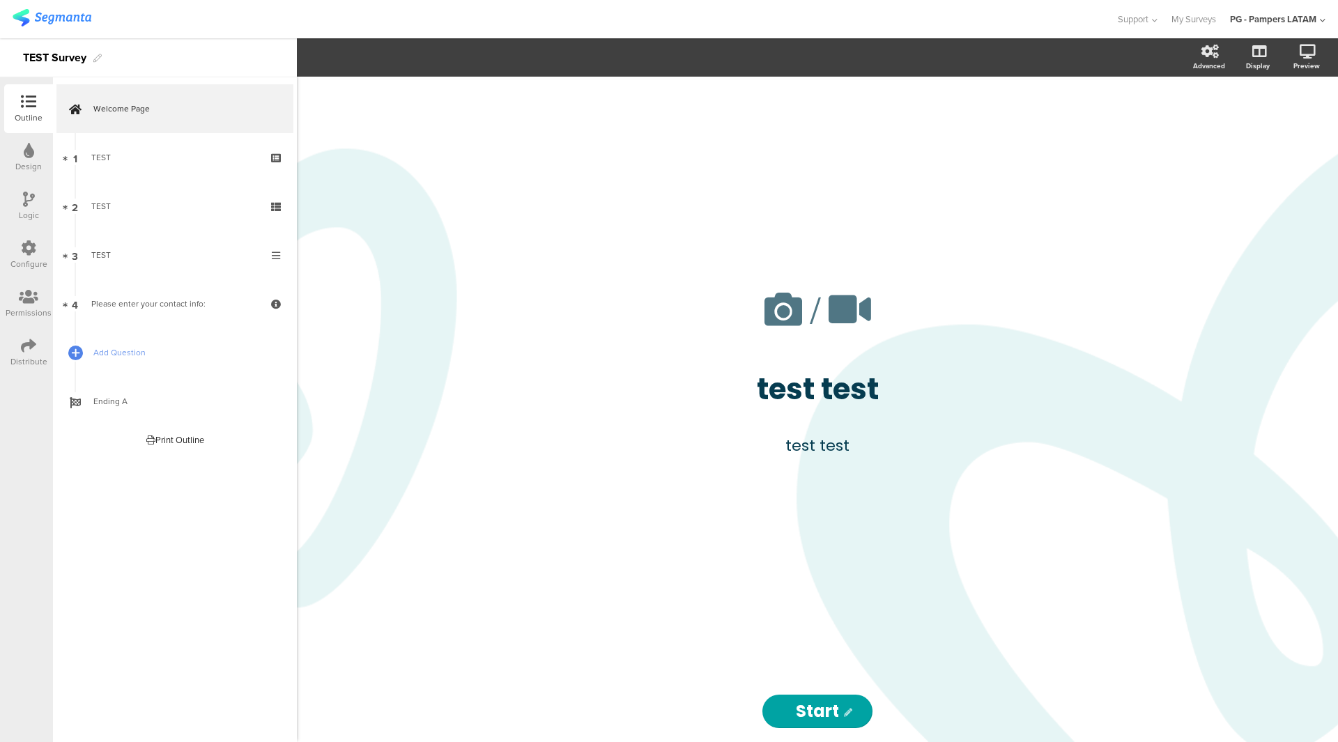
click at [37, 242] on div "Configure" at bounding box center [28, 255] width 49 height 49
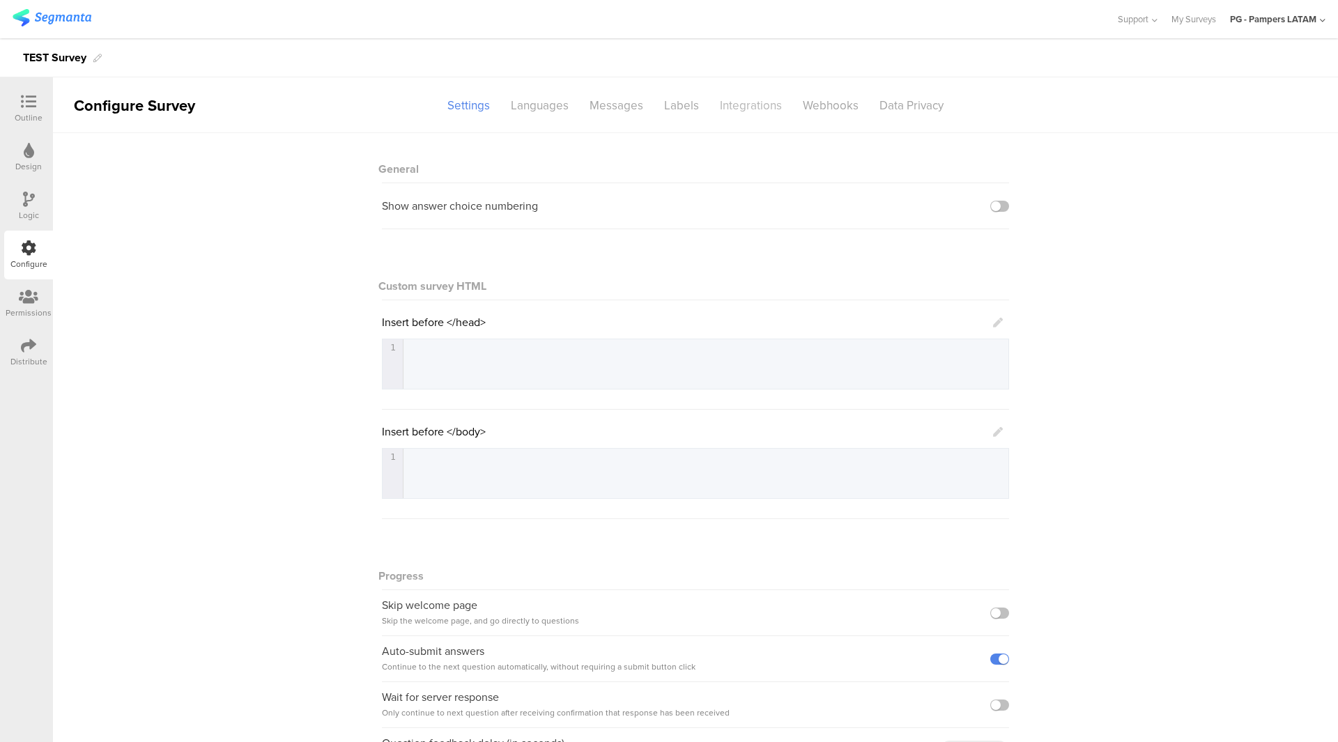
click at [757, 111] on div "Integrations" at bounding box center [751, 105] width 83 height 24
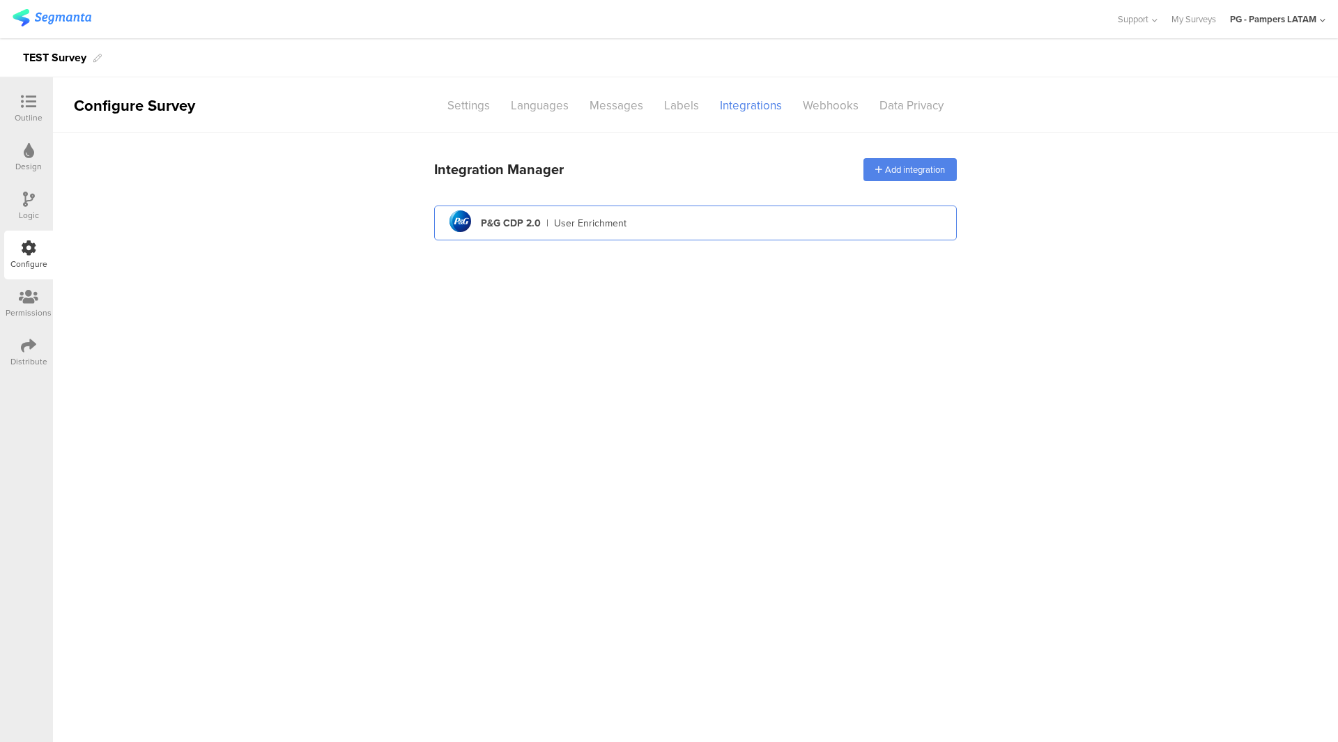
click at [667, 212] on div "pg logo P&G CDP 2.0 | User Enrichment" at bounding box center [695, 223] width 500 height 34
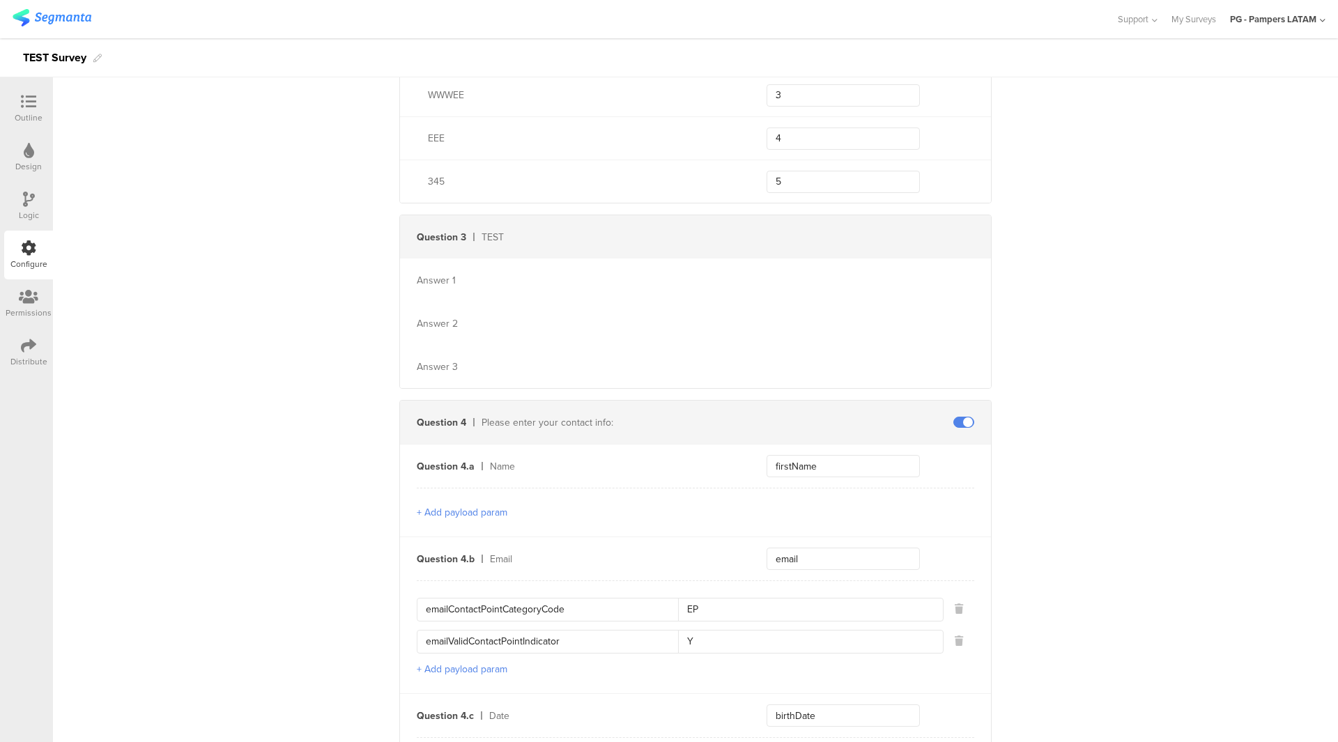
scroll to position [1046, 0]
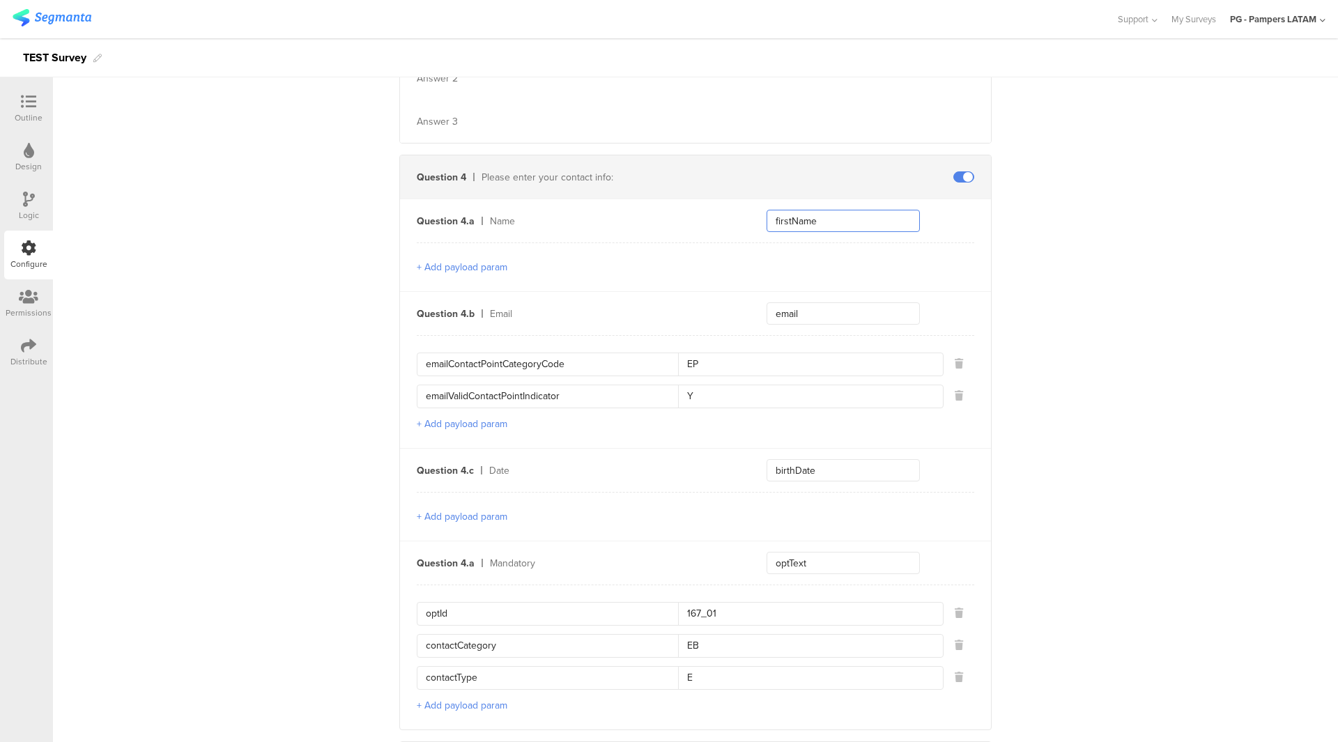
click at [813, 222] on input "firstName" at bounding box center [843, 221] width 153 height 22
click at [796, 311] on input "email" at bounding box center [843, 313] width 153 height 22
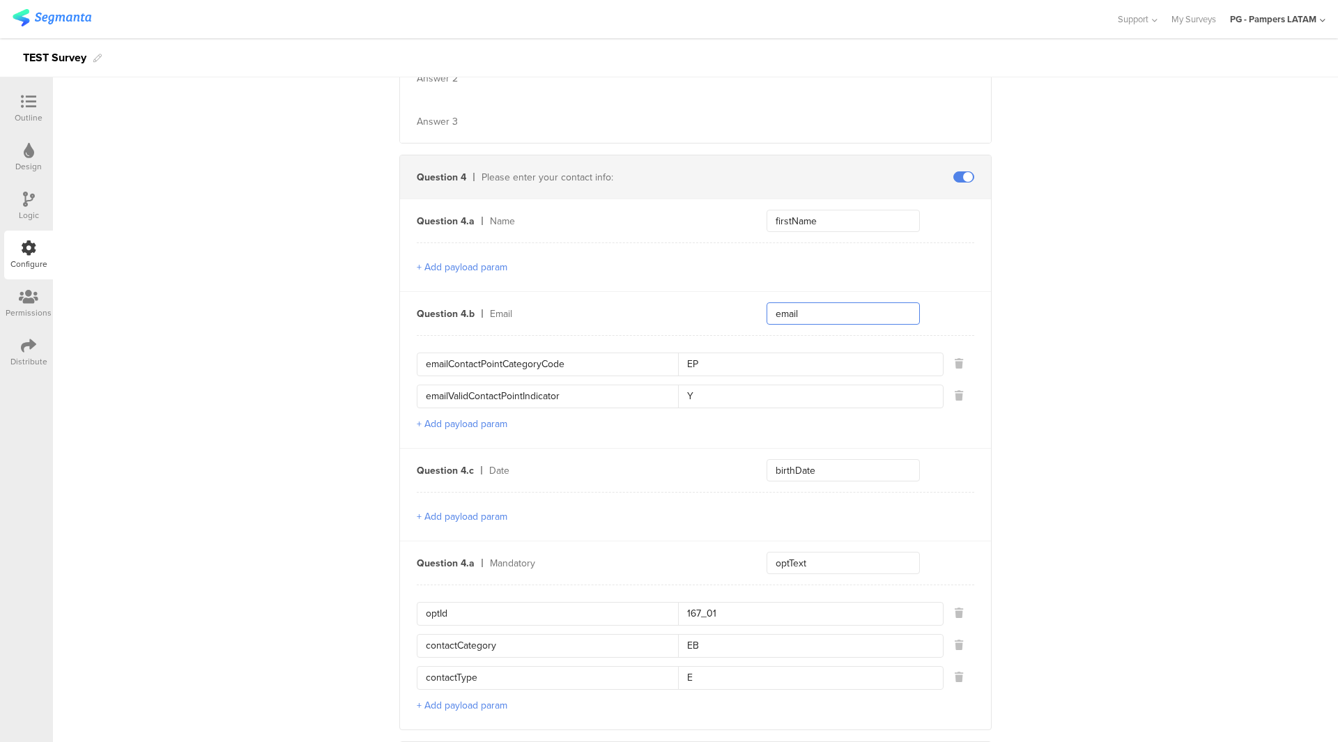
click at [796, 311] on input "email" at bounding box center [843, 313] width 153 height 22
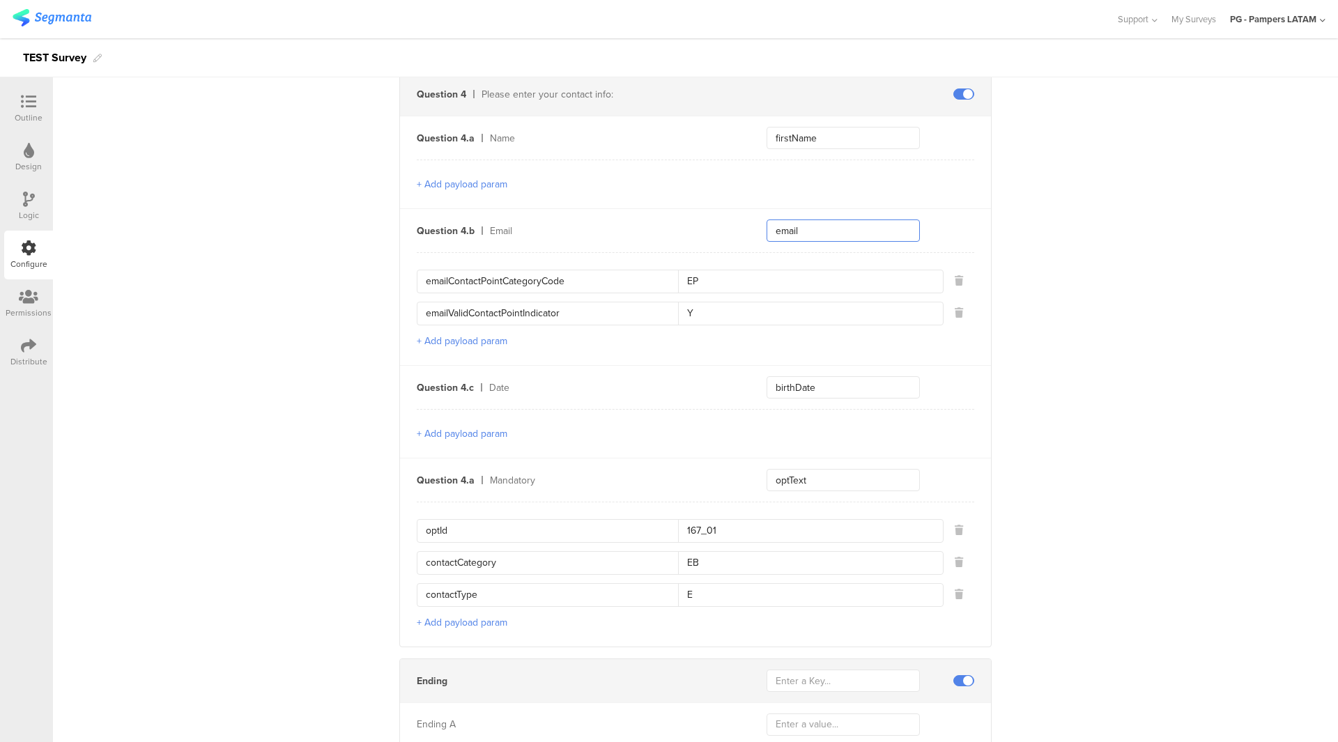
scroll to position [1103, 0]
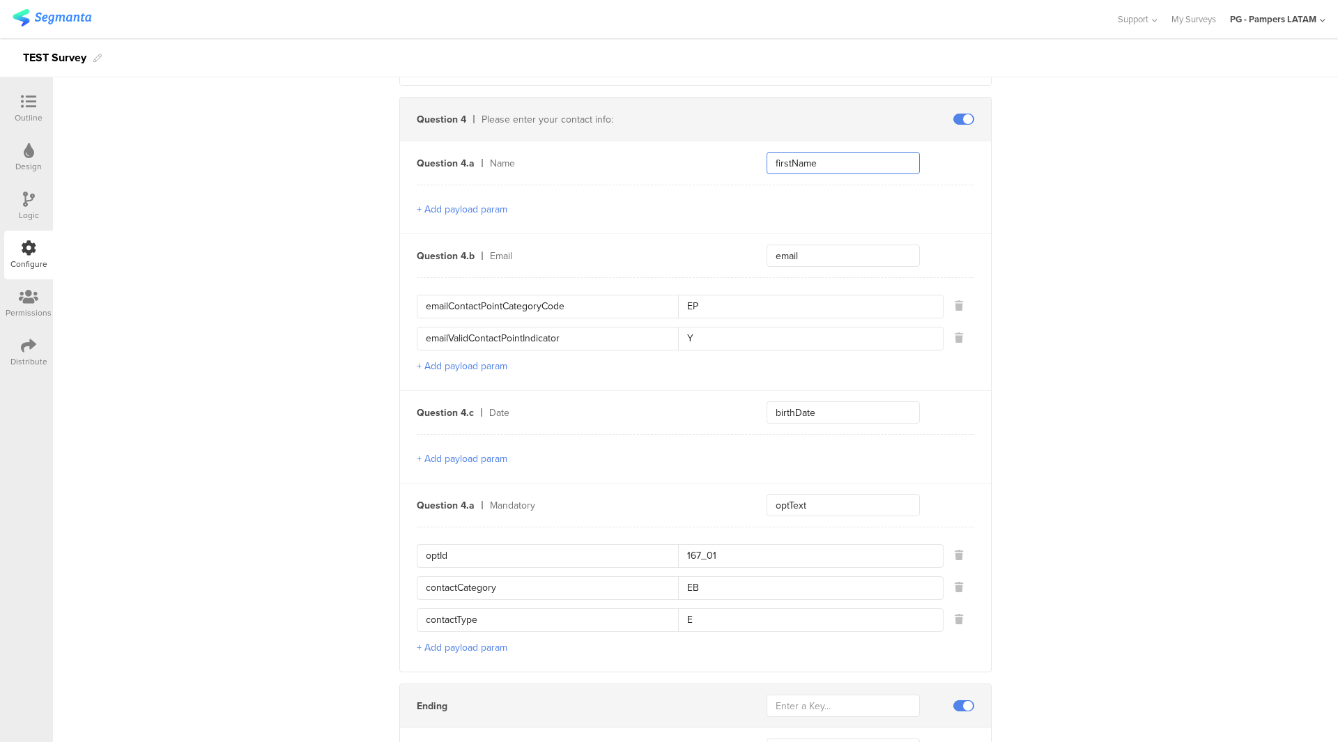
click at [805, 167] on input "firstName" at bounding box center [843, 163] width 153 height 22
